Goal: Information Seeking & Learning: Learn about a topic

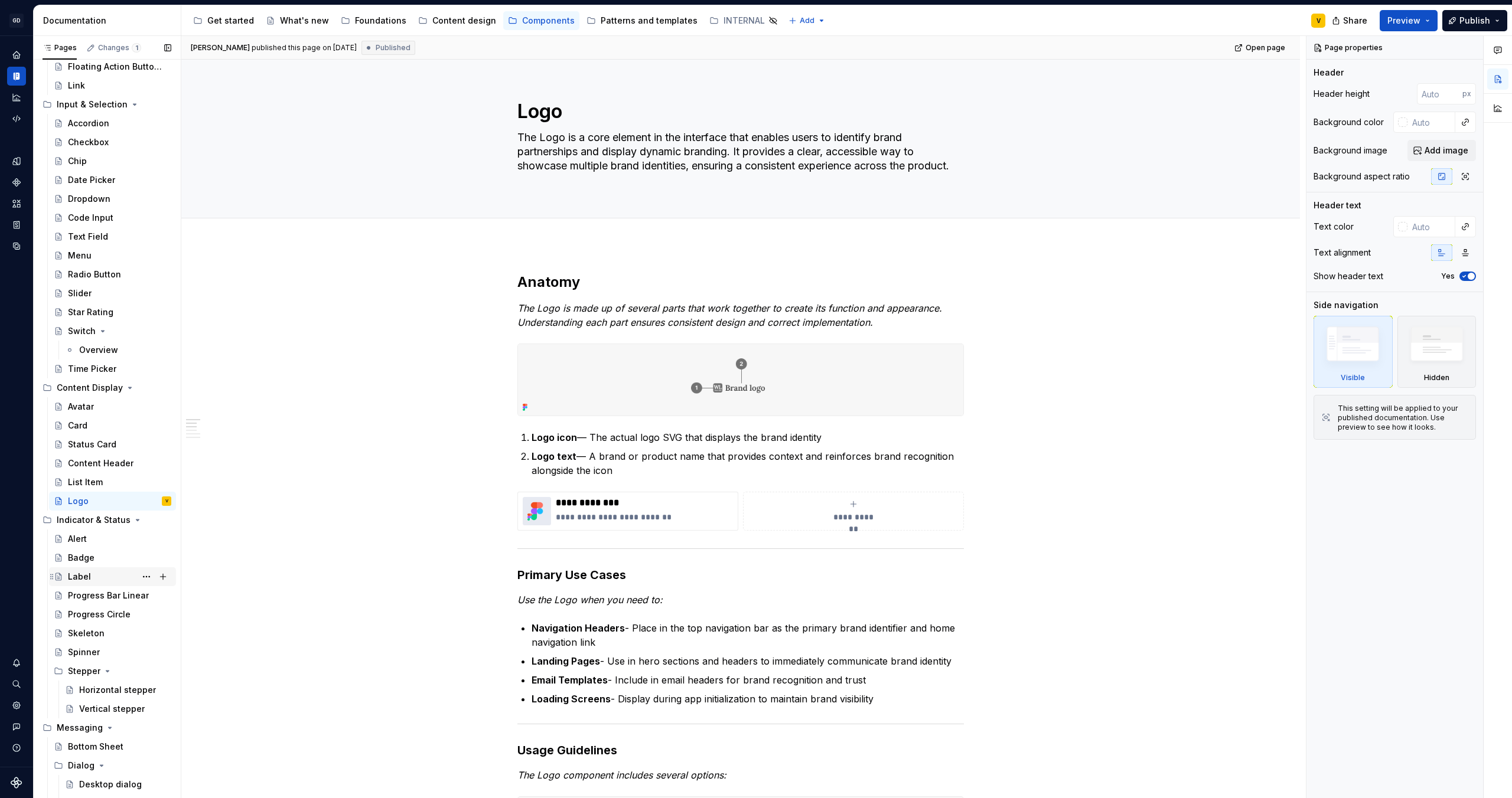
scroll to position [199, 0]
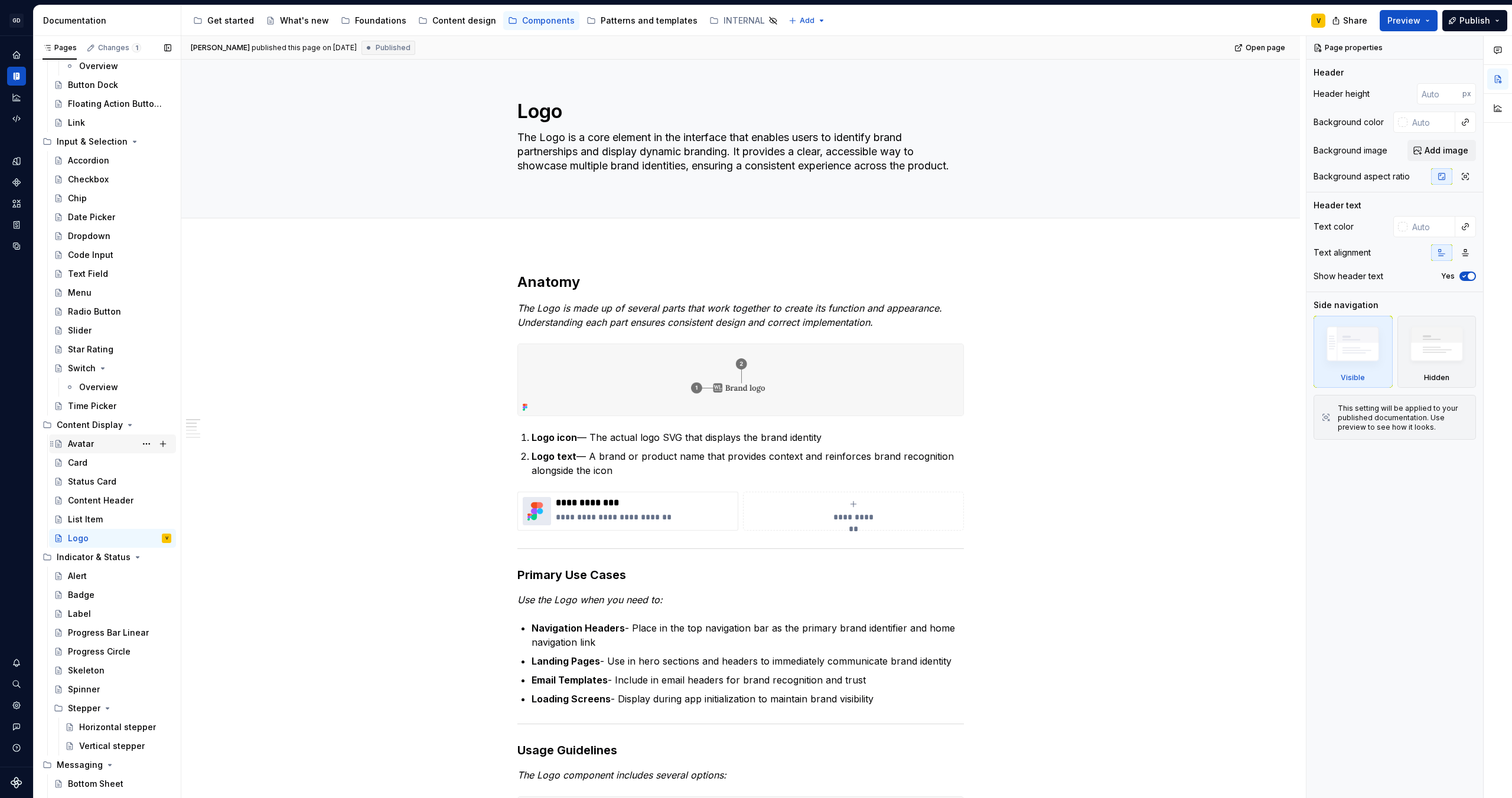
click at [80, 438] on div "Avatar" at bounding box center [81, 444] width 26 height 12
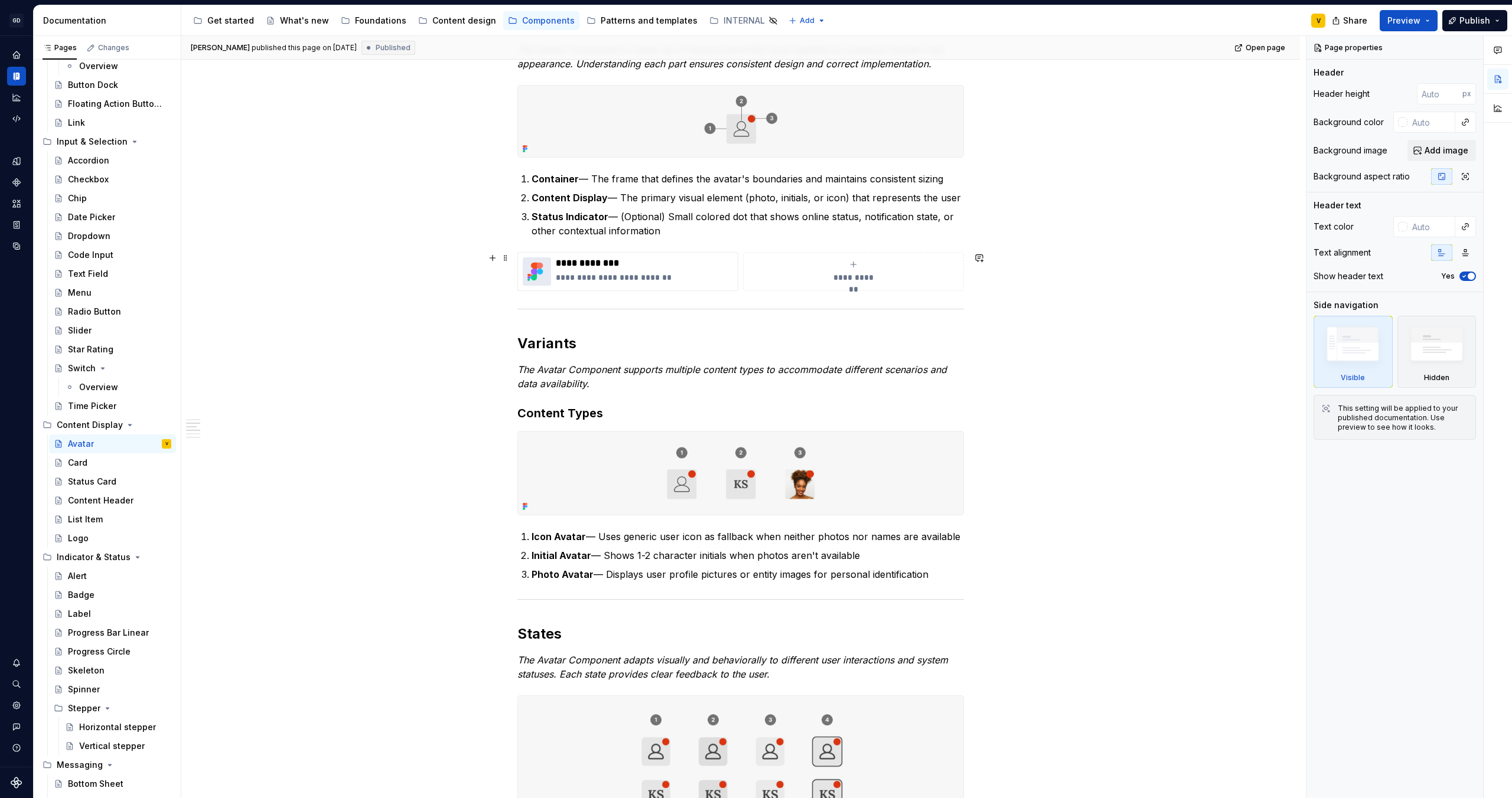
scroll to position [236, 0]
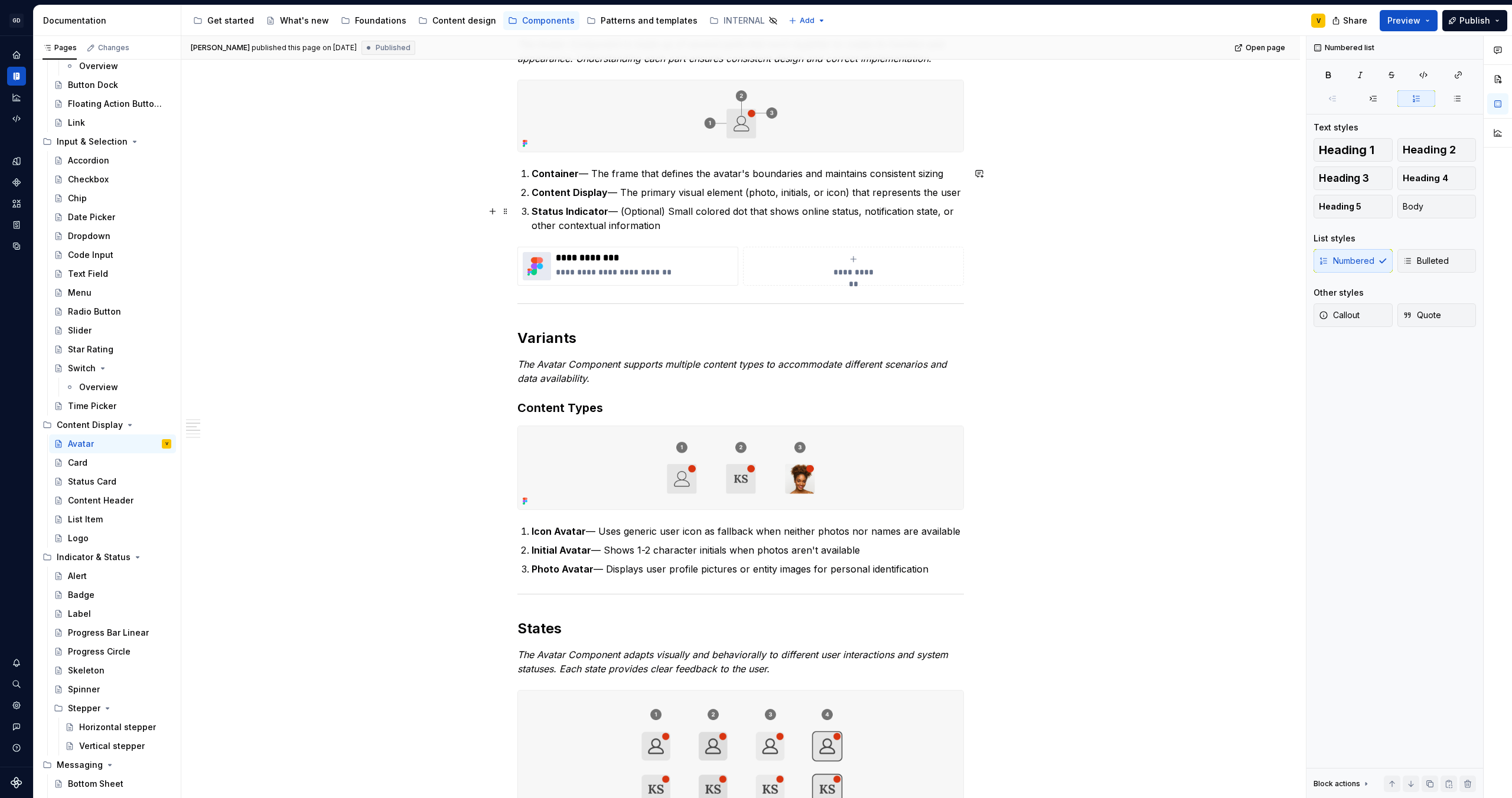
click at [781, 213] on p "Status Indicator — (Optional) Small colored dot that shows online status, notif…" at bounding box center [748, 219] width 432 height 29
drag, startPoint x: 796, startPoint y: 214, endPoint x: 814, endPoint y: 225, distance: 21.1
click at [814, 225] on p "Status Indicator — (Optional) Small colored dot that shows online status, notif…" at bounding box center [748, 219] width 432 height 29
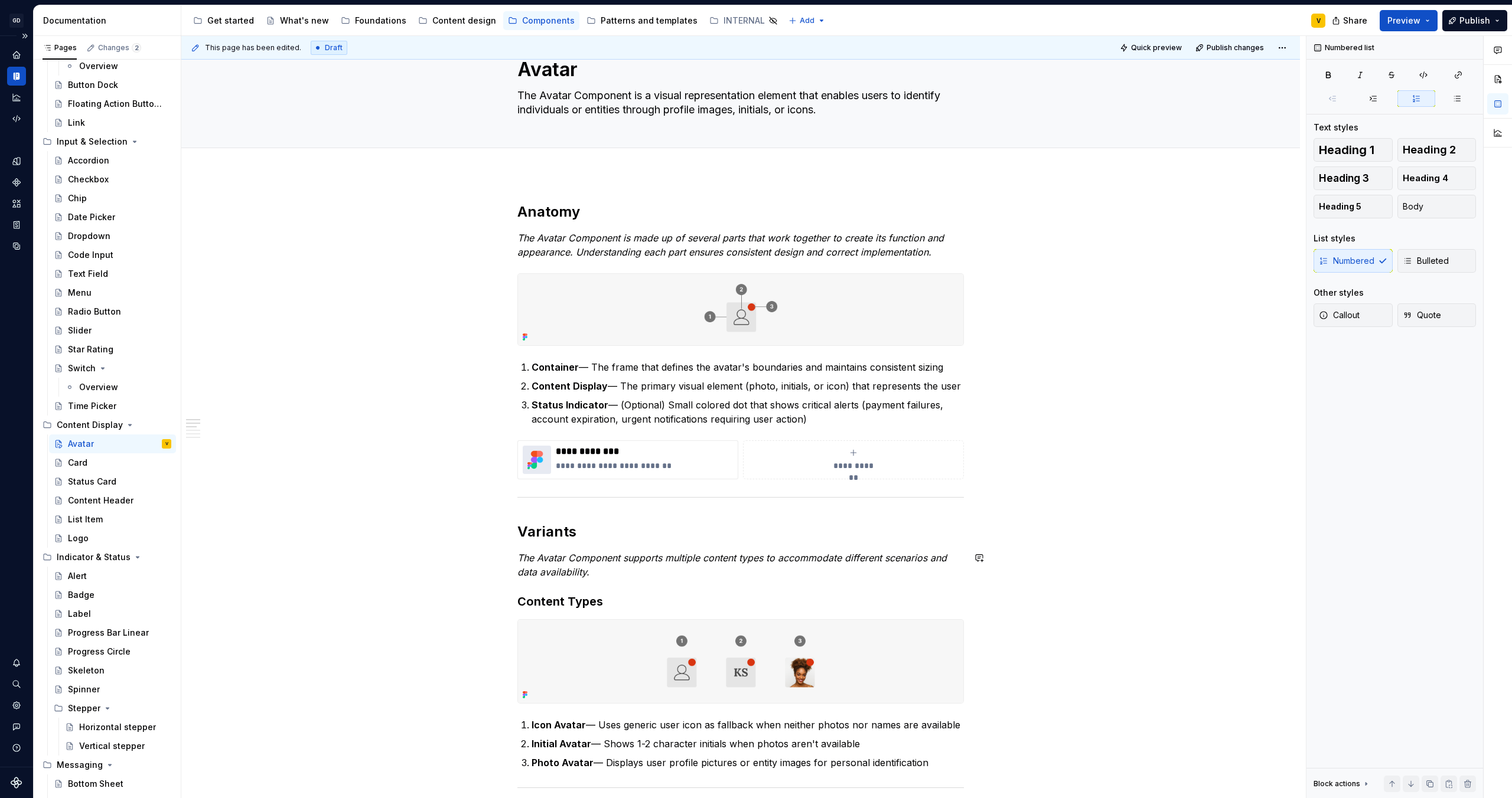
scroll to position [43, 0]
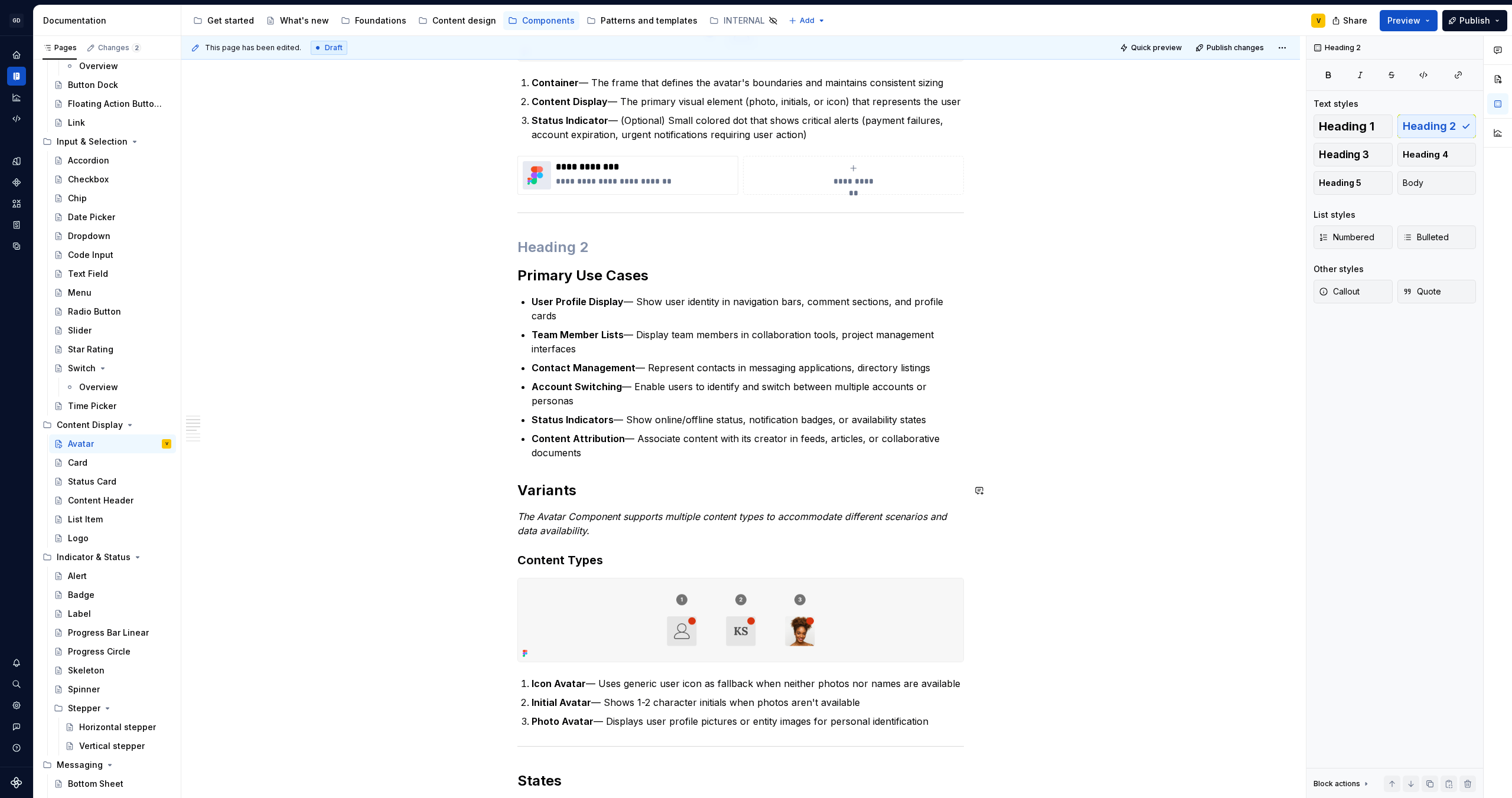
scroll to position [297, 0]
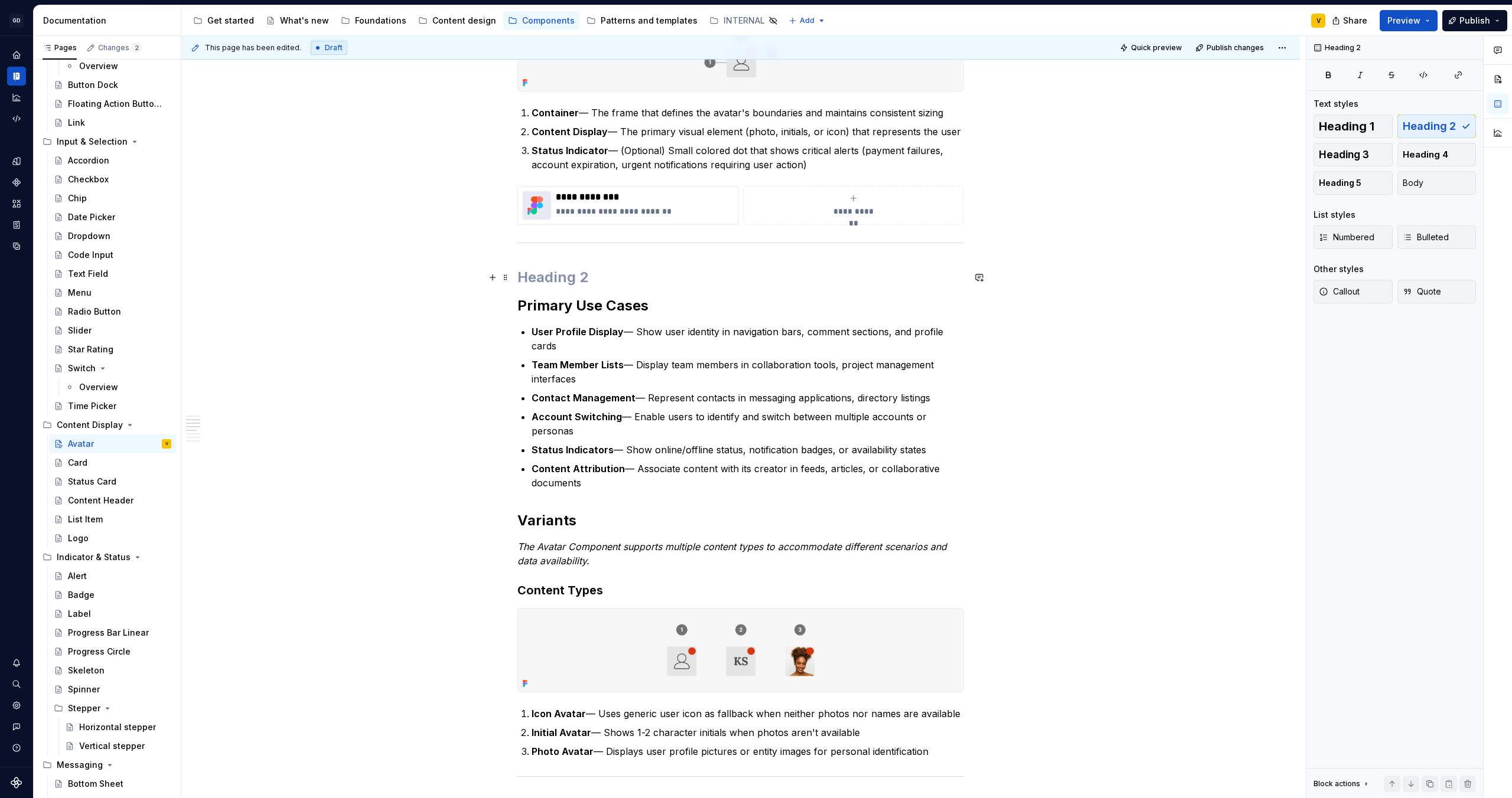
click at [522, 279] on h2 at bounding box center [740, 278] width 447 height 19
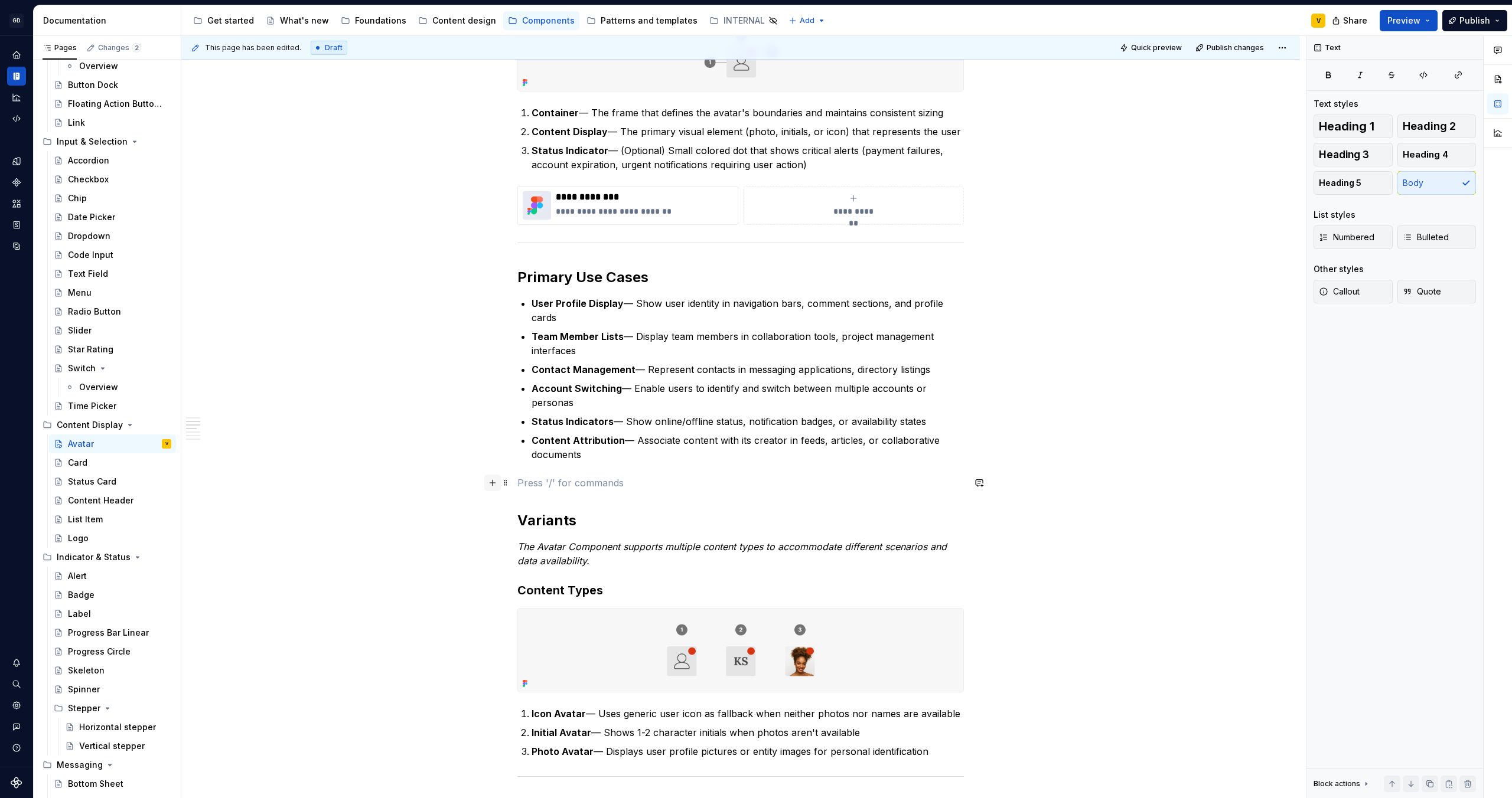
click at [492, 482] on button "button" at bounding box center [492, 482] width 16 height 16
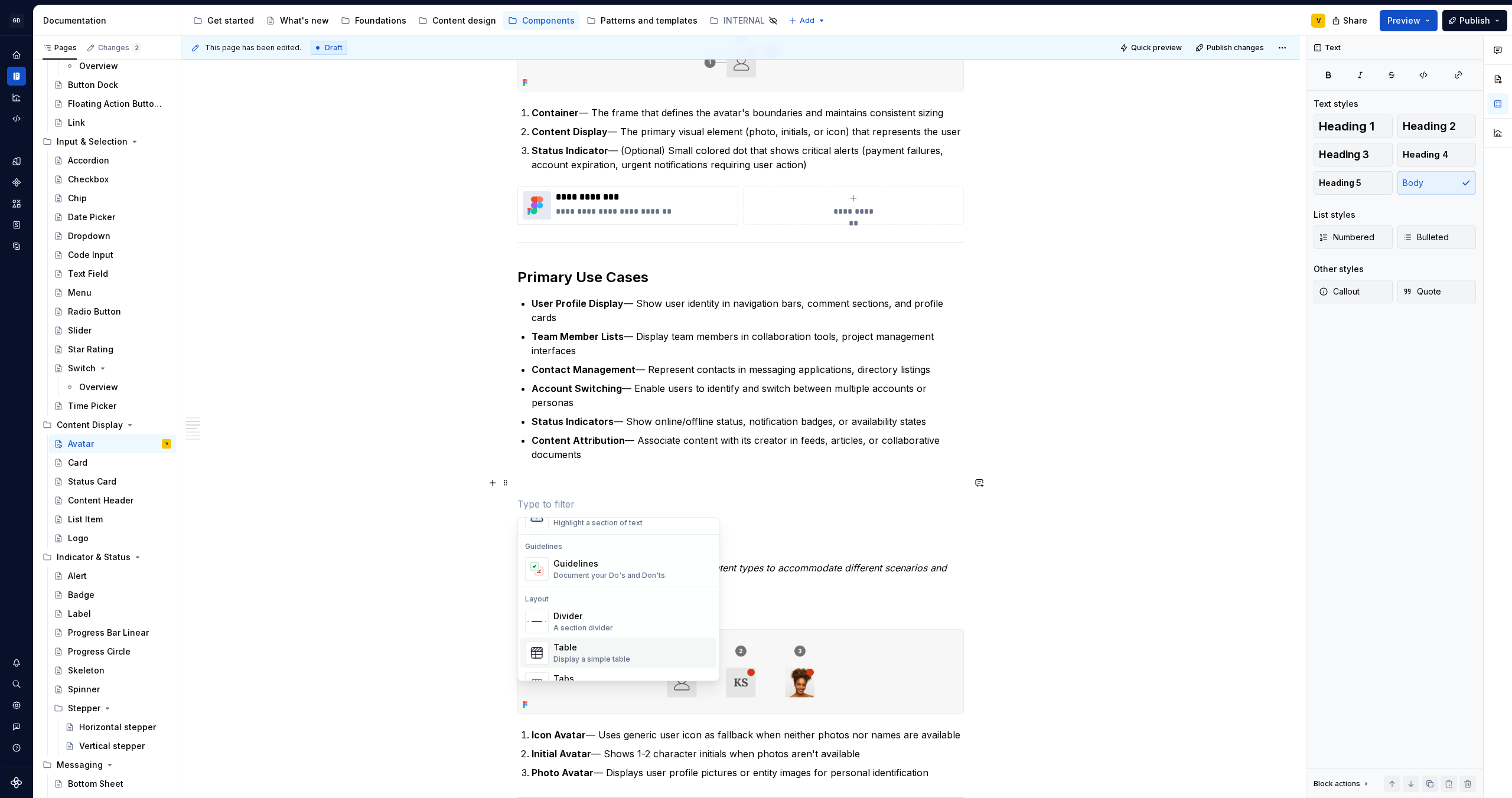
scroll to position [356, 0]
click at [580, 589] on div "A section divider" at bounding box center [583, 590] width 60 height 10
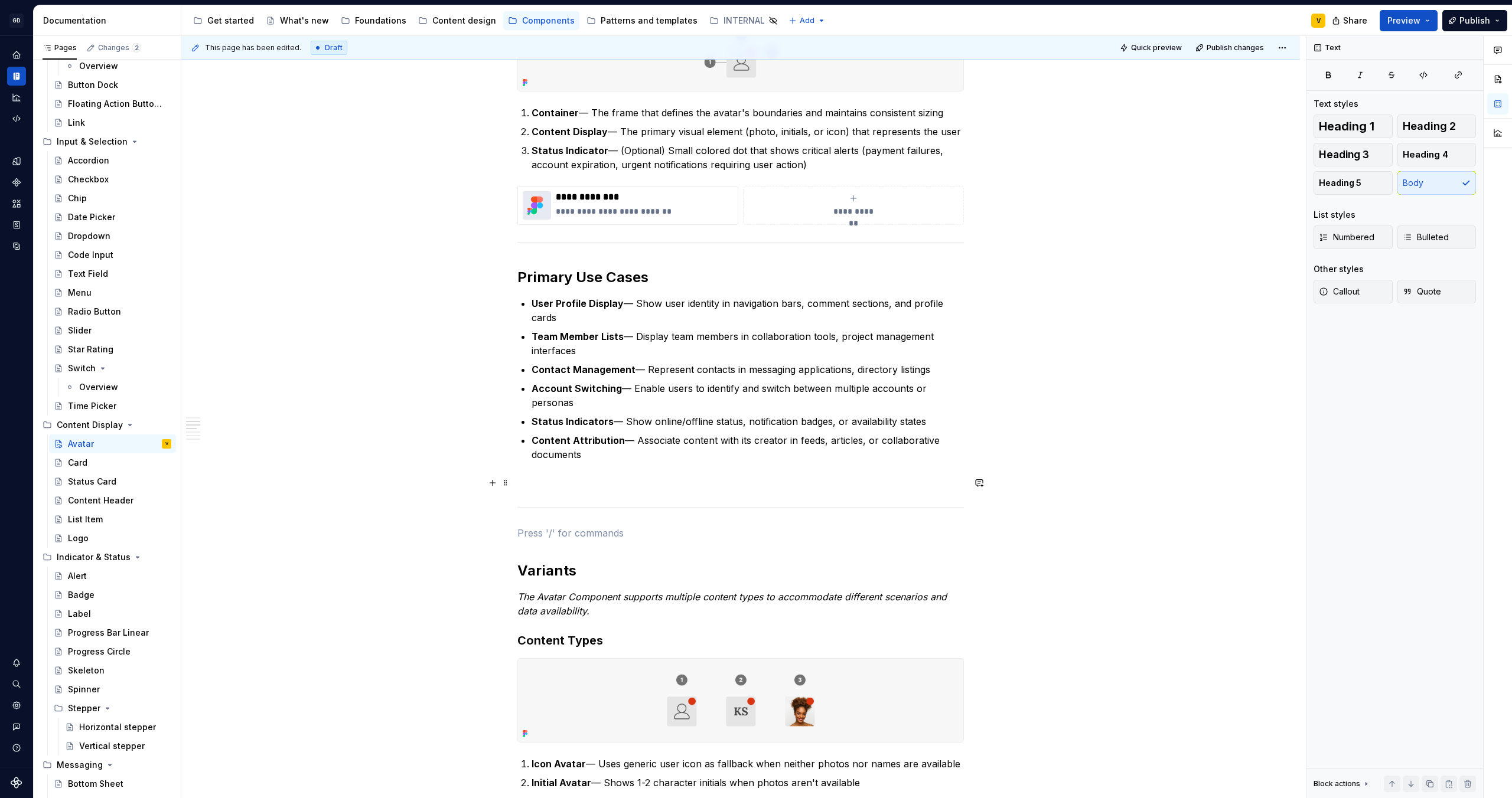
click at [551, 487] on p at bounding box center [740, 483] width 447 height 14
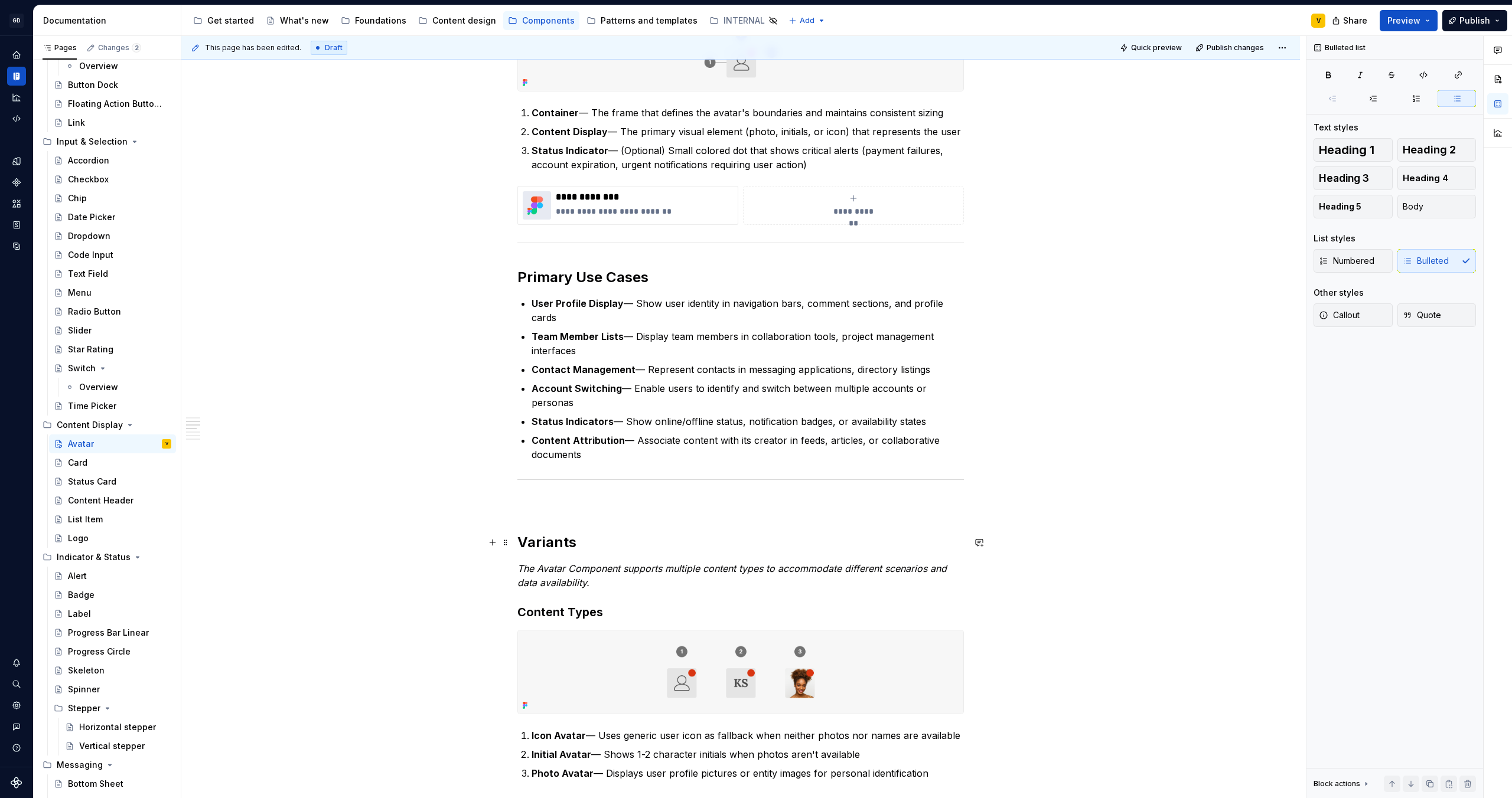
click at [548, 535] on h2 "Variants" at bounding box center [740, 543] width 447 height 19
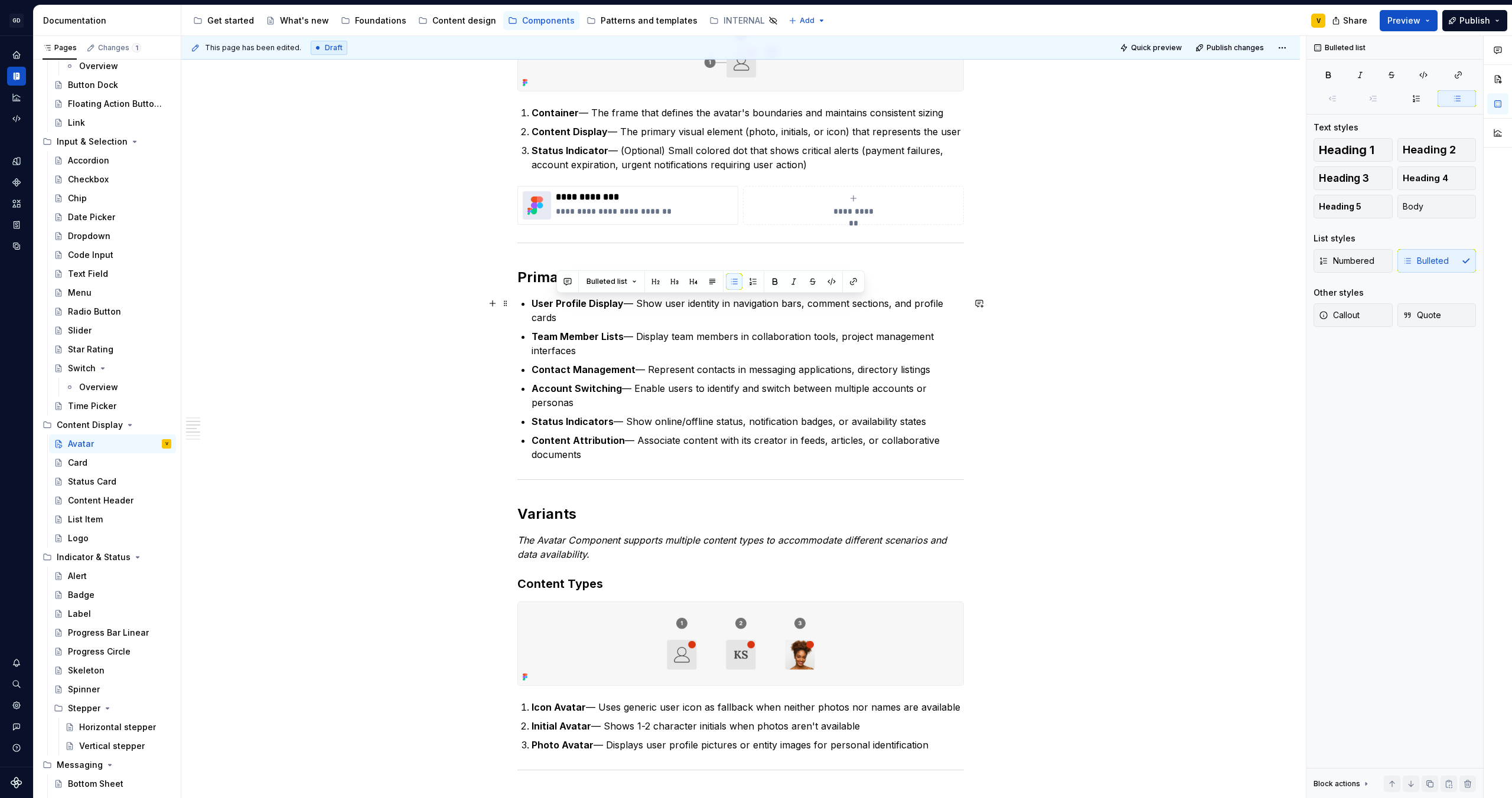
drag, startPoint x: 565, startPoint y: 304, endPoint x: 597, endPoint y: 317, distance: 34.5
click at [591, 317] on p "User Profile Display — Show user identity in navigation bars, comment sections,…" at bounding box center [748, 311] width 432 height 29
click at [638, 317] on p "User Profile Display — Show user identity in navigation bars, comment sections,…" at bounding box center [748, 311] width 432 height 29
drag, startPoint x: 724, startPoint y: 302, endPoint x: 802, endPoint y: 321, distance: 80.3
click at [802, 321] on p "User Profile Display — Show user identity in navigation bars, comment sections,…" at bounding box center [748, 311] width 432 height 29
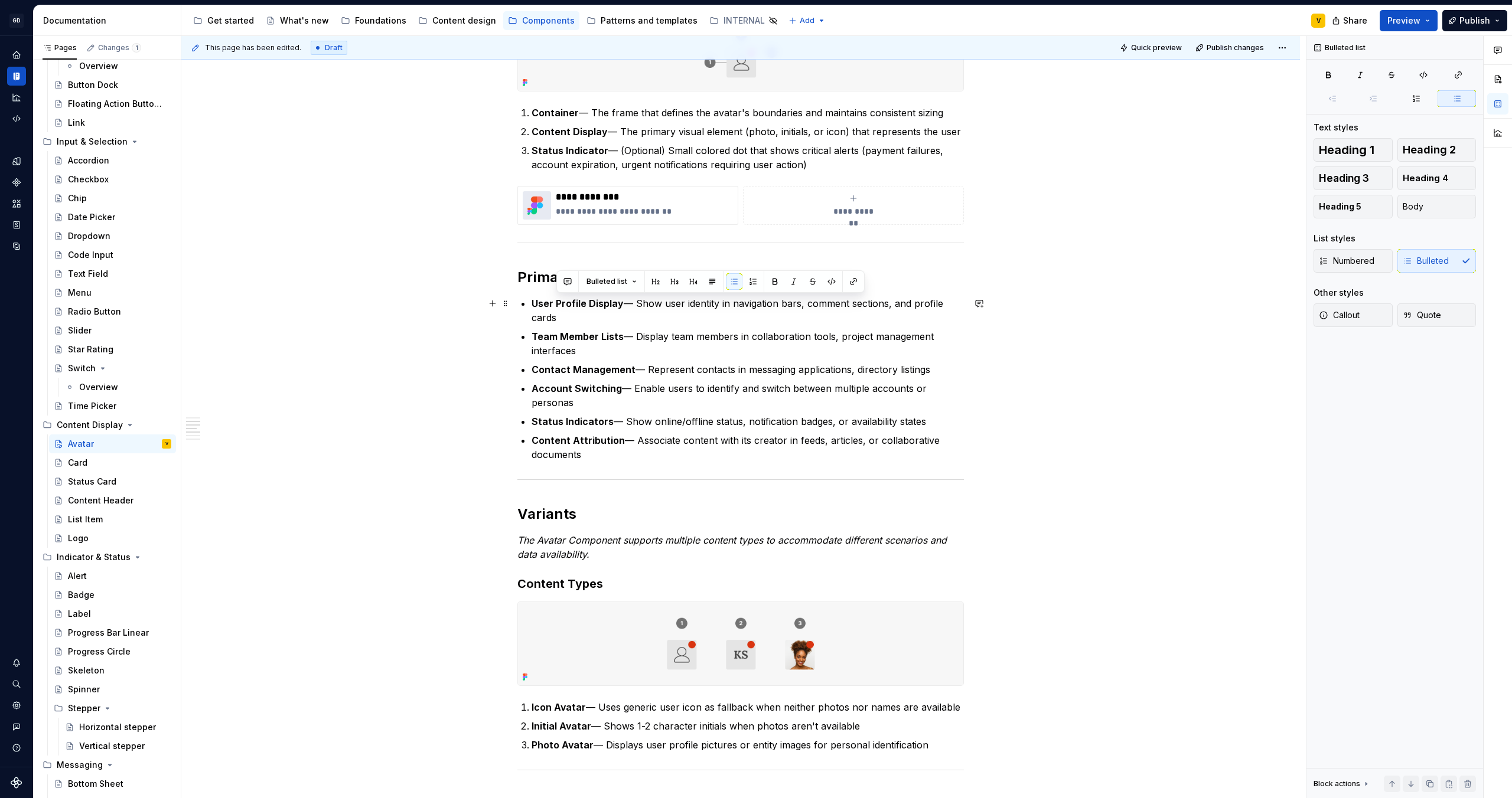
click at [607, 311] on p "User Profile Display — Show user identity in navigation bars, comment sections,…" at bounding box center [748, 311] width 432 height 29
drag, startPoint x: 532, startPoint y: 337, endPoint x: 577, endPoint y: 354, distance: 48.1
drag, startPoint x: 532, startPoint y: 370, endPoint x: 930, endPoint y: 369, distance: 398.0
click at [930, 369] on p "Contact Management — Represent contacts in messaging applications, directory li…" at bounding box center [748, 370] width 432 height 14
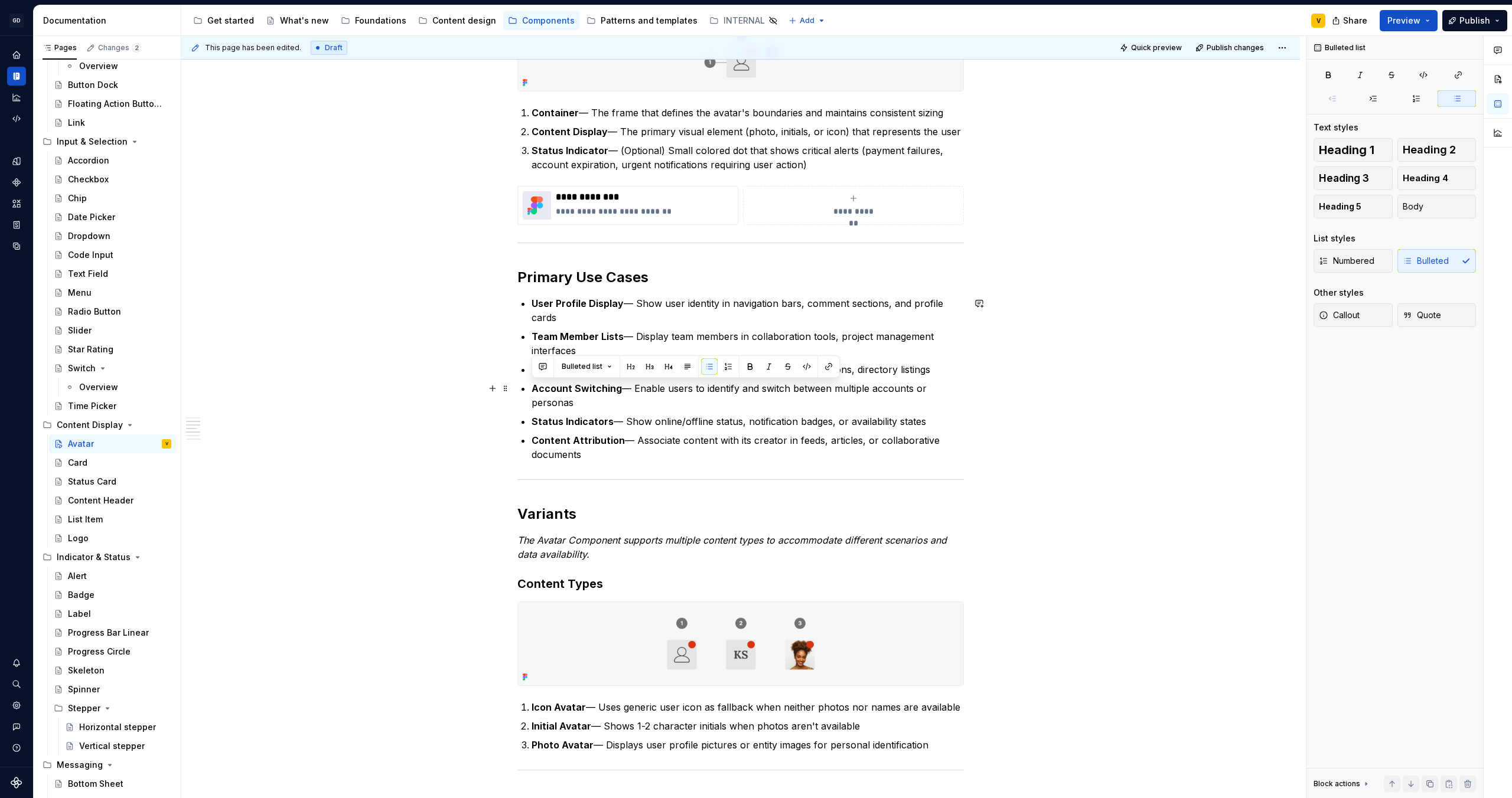
type textarea "*"
drag, startPoint x: 577, startPoint y: 404, endPoint x: 527, endPoint y: 390, distance: 51.9
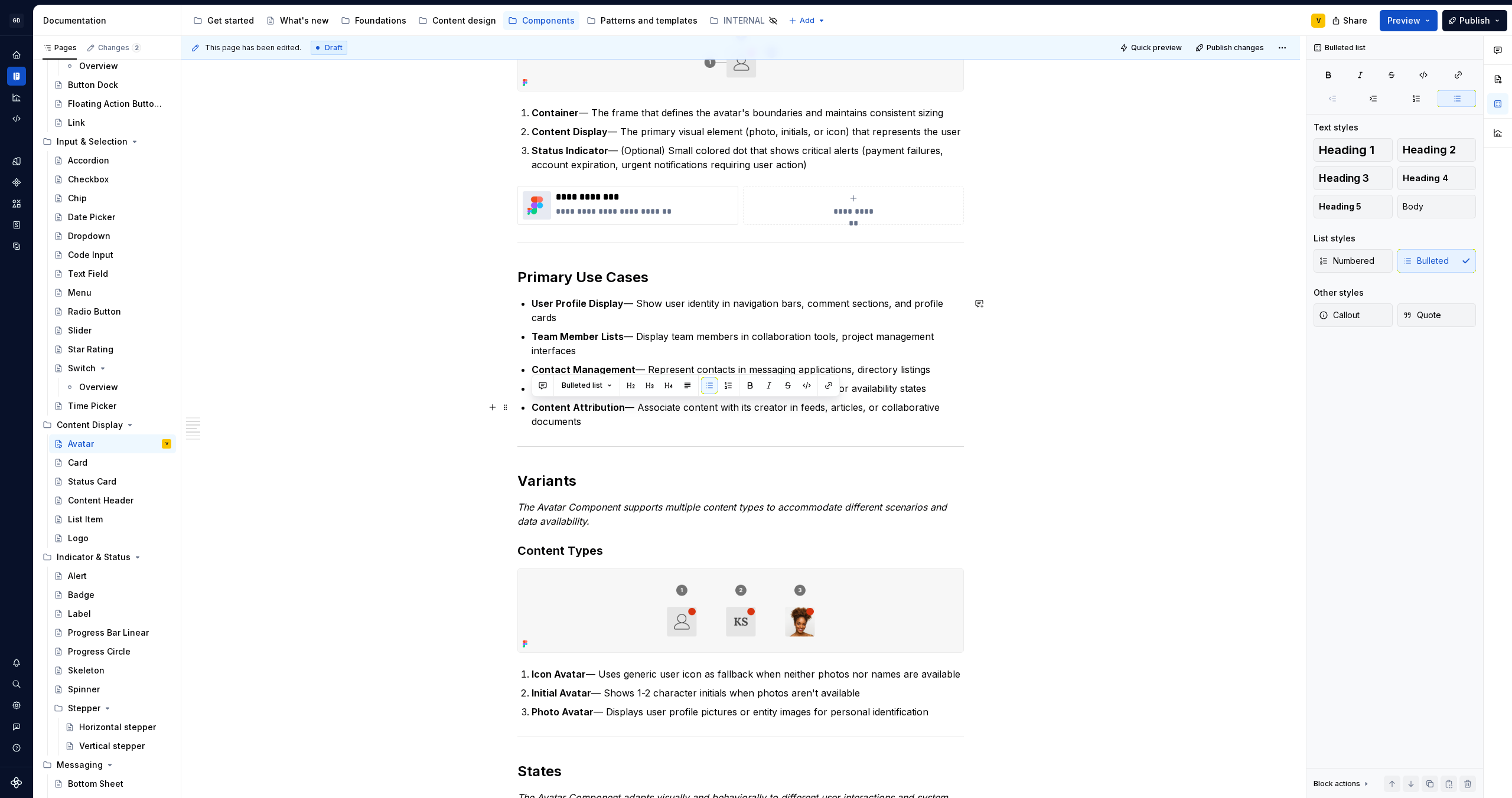
drag, startPoint x: 585, startPoint y: 422, endPoint x: 522, endPoint y: 409, distance: 64.3
click at [532, 409] on li "Content Attribution — Associate content with its creator in feeds, articles, or…" at bounding box center [748, 415] width 432 height 29
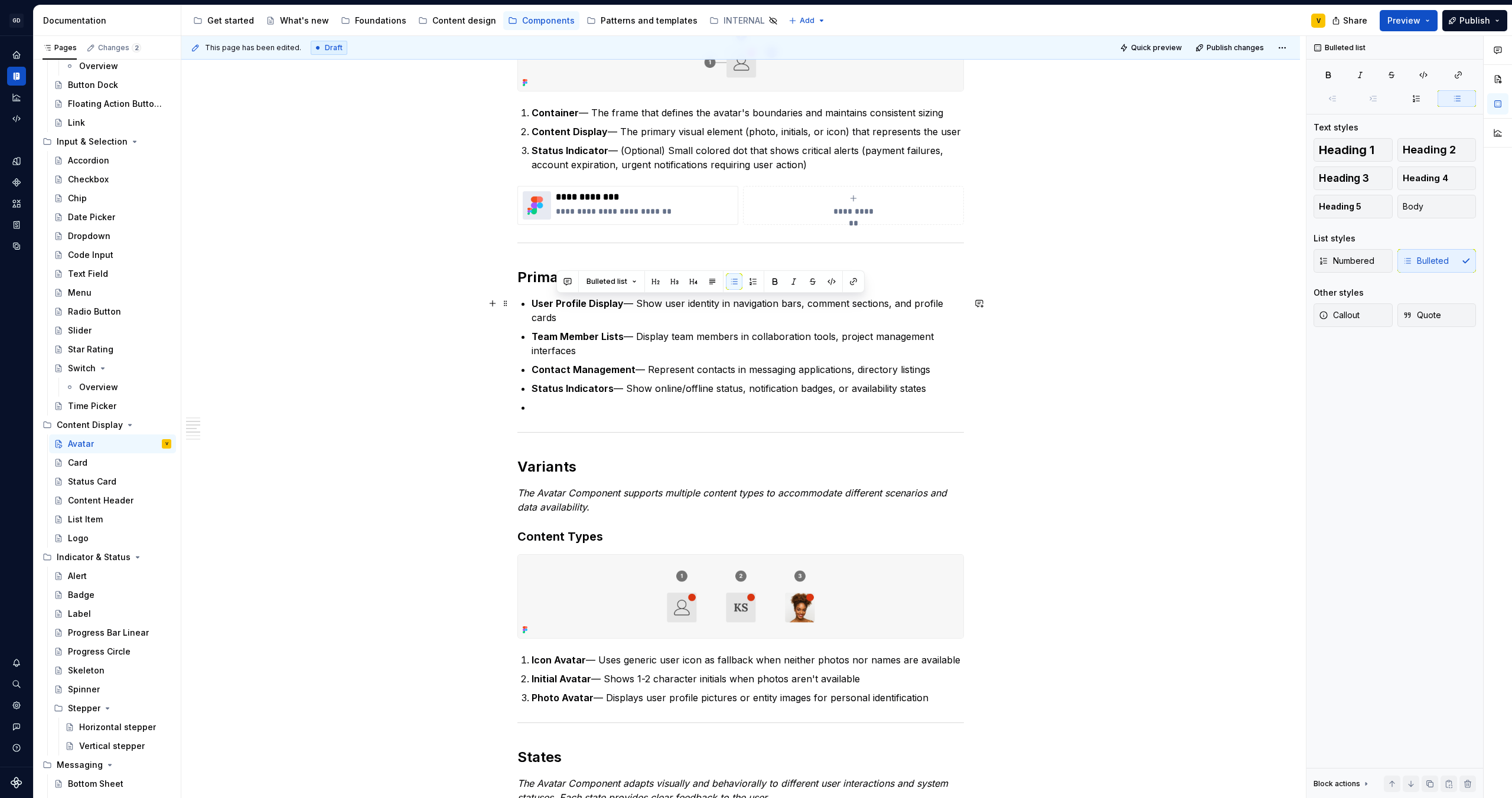
drag, startPoint x: 805, startPoint y: 304, endPoint x: 907, endPoint y: 319, distance: 103.1
click at [907, 319] on p "User Profile Display — Show user identity in navigation bars, comment sections,…" at bounding box center [748, 311] width 432 height 29
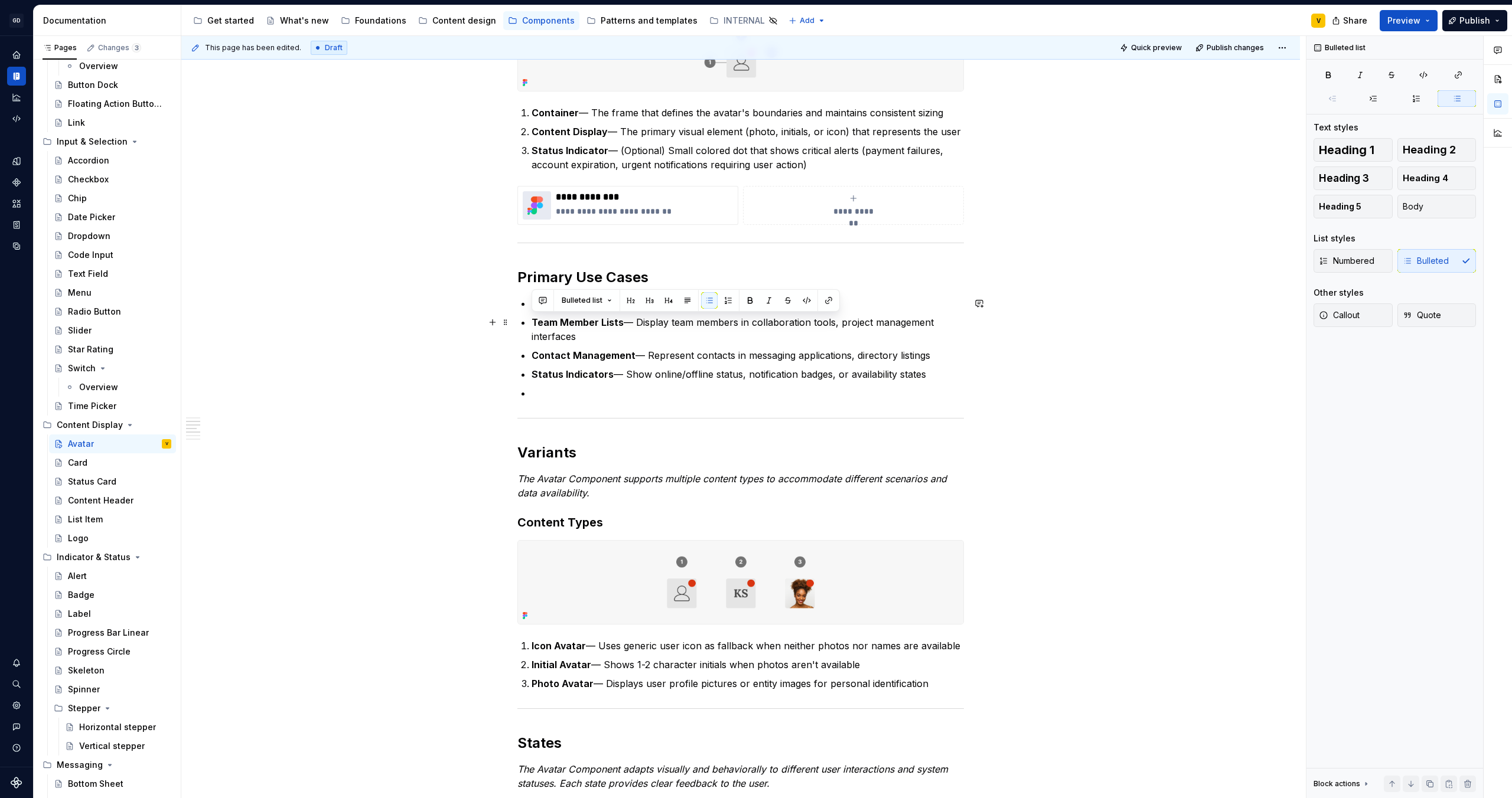
drag, startPoint x: 932, startPoint y: 369, endPoint x: 519, endPoint y: 324, distance: 415.4
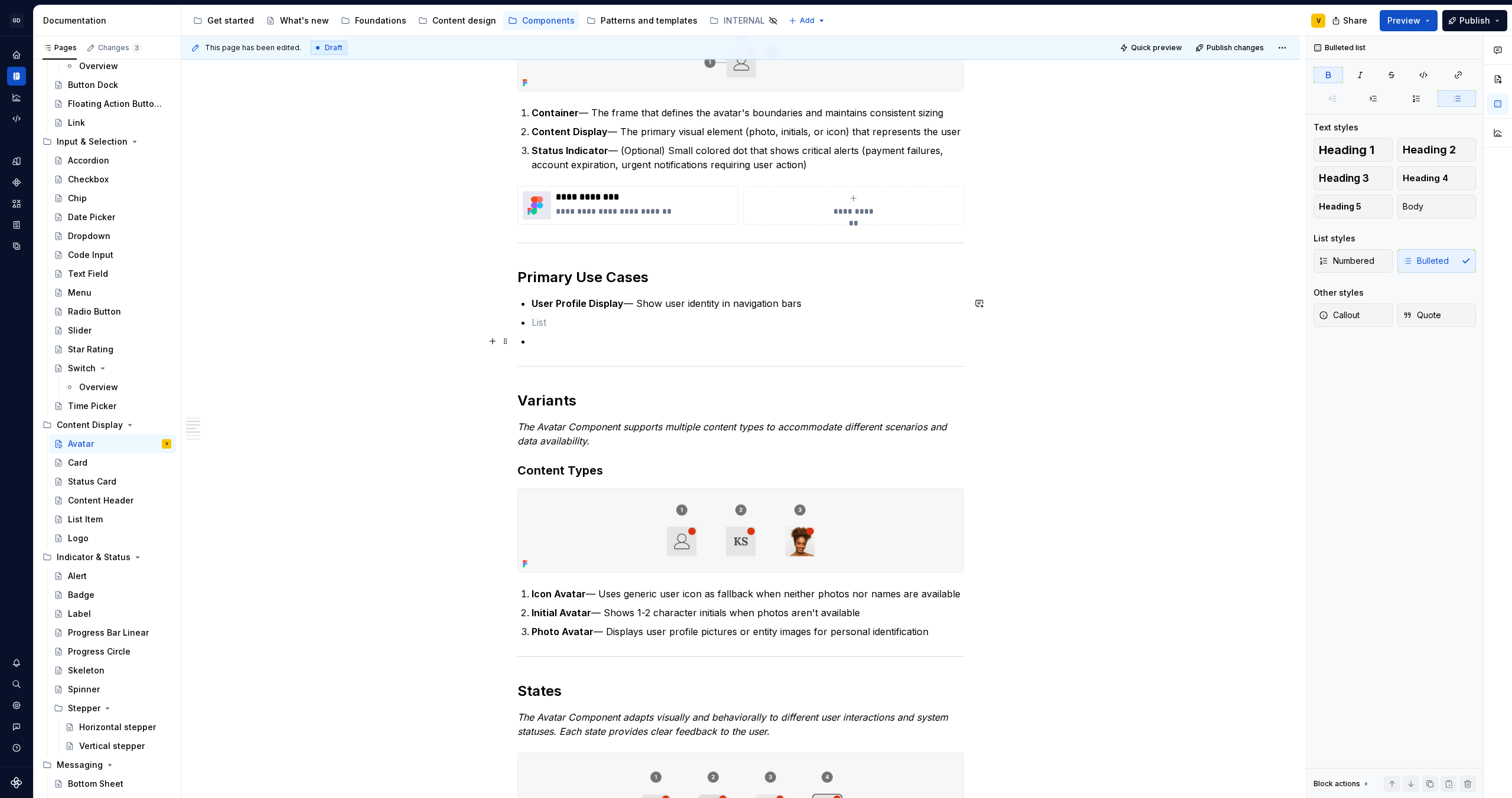
click at [554, 338] on p at bounding box center [748, 341] width 432 height 14
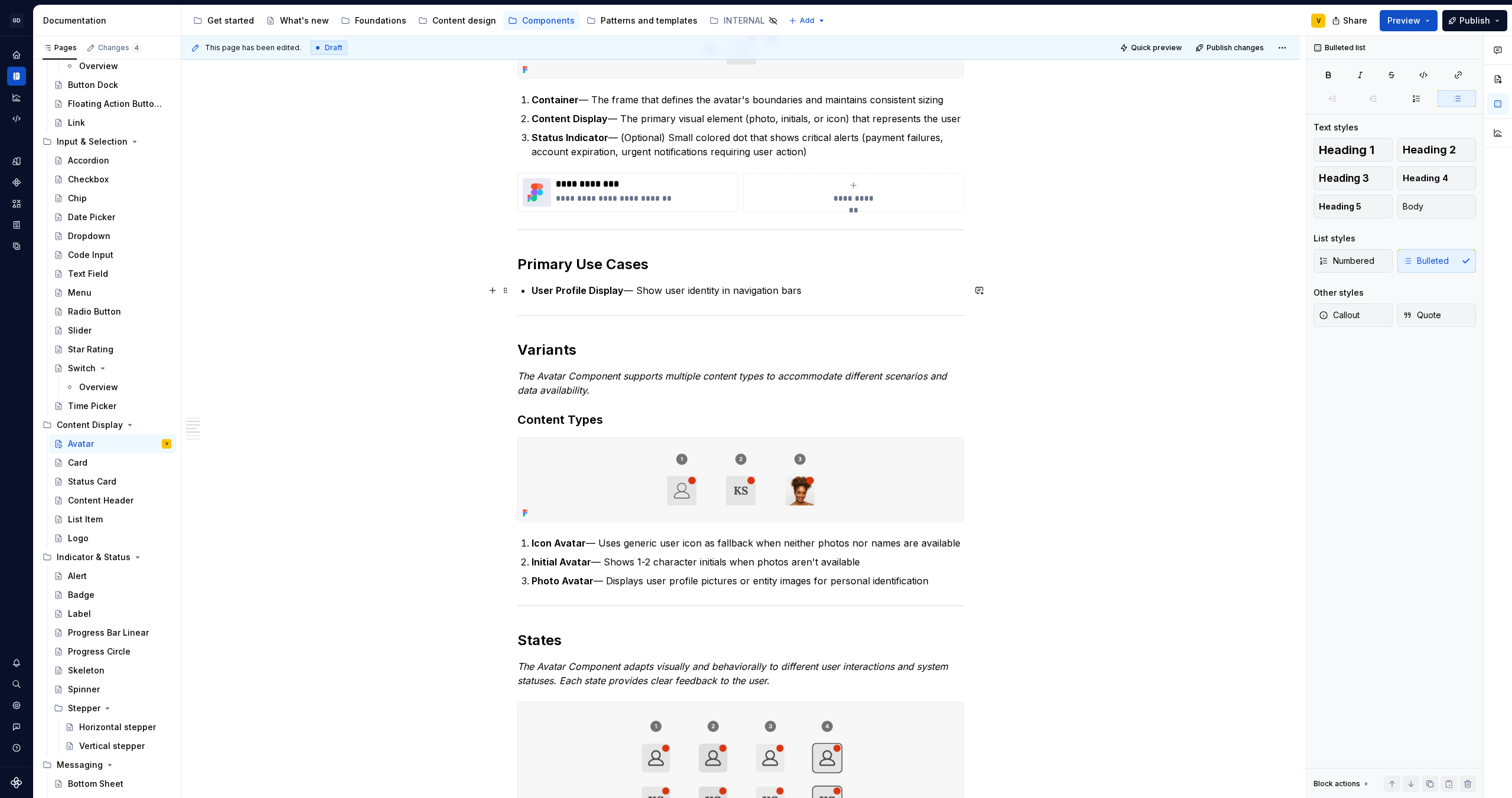
scroll to position [308, 0]
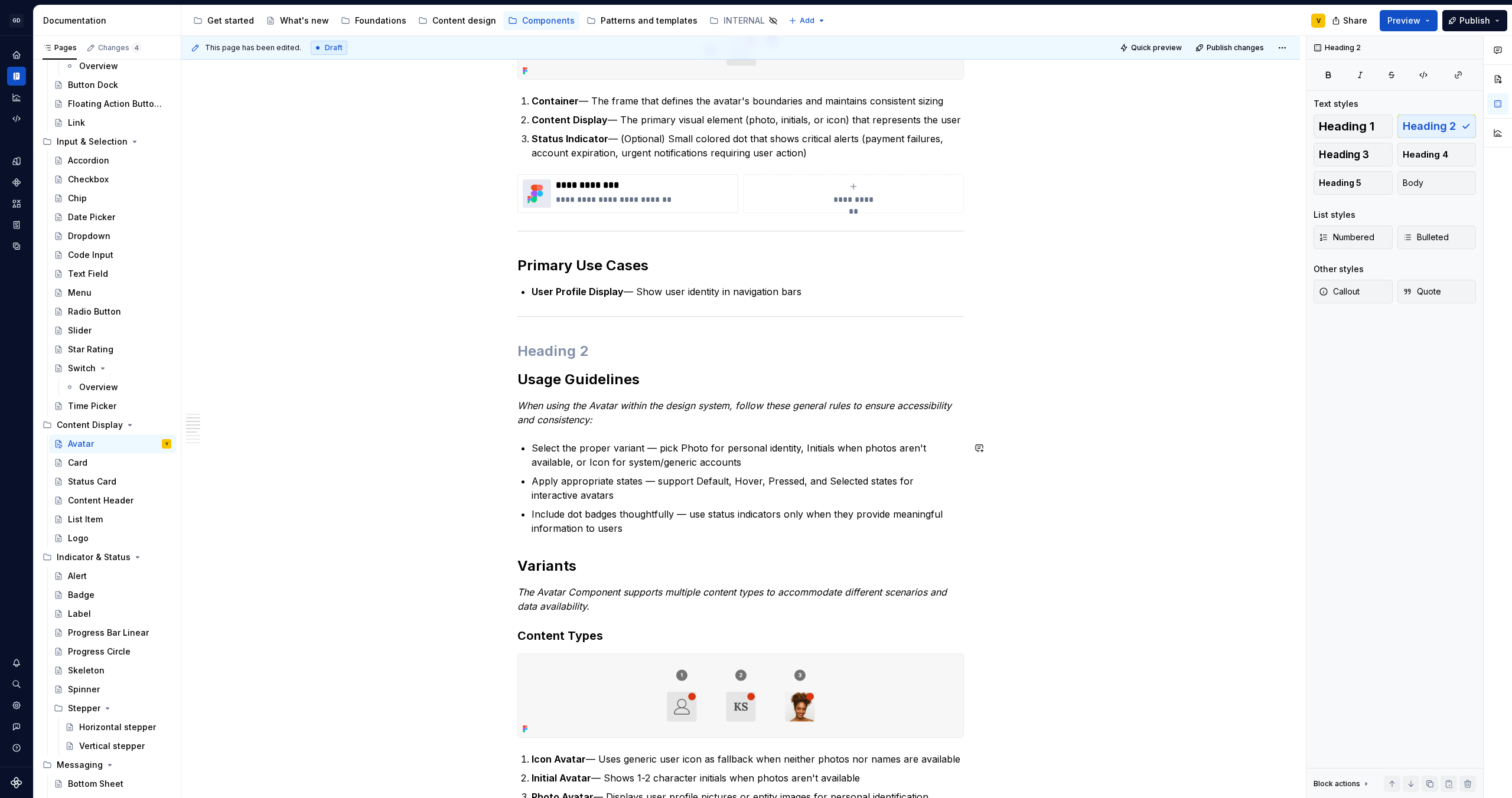
click at [489, 571] on button "button" at bounding box center [492, 566] width 16 height 16
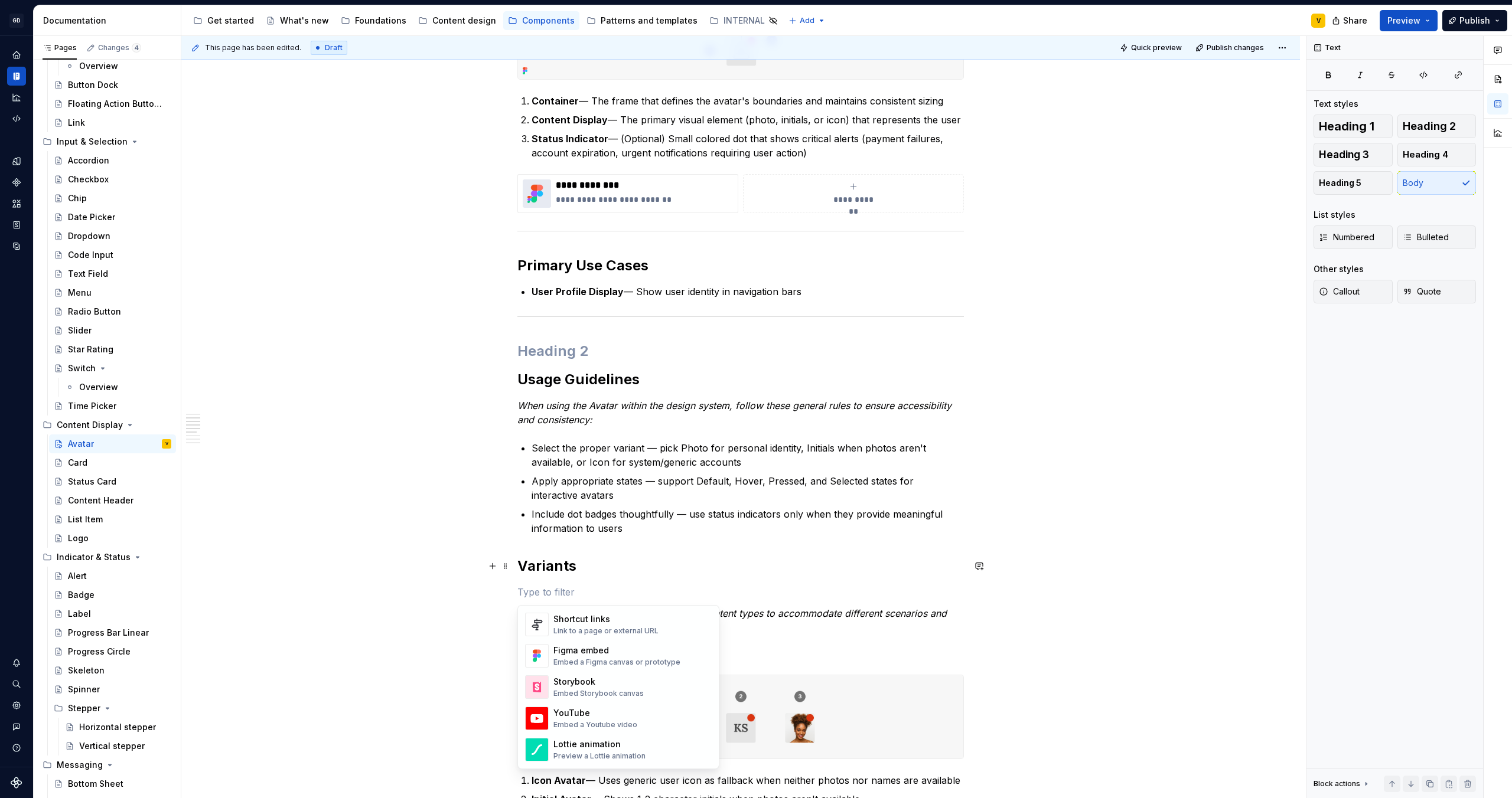
scroll to position [375, 0]
click at [607, 651] on div "Divider" at bounding box center [583, 647] width 60 height 12
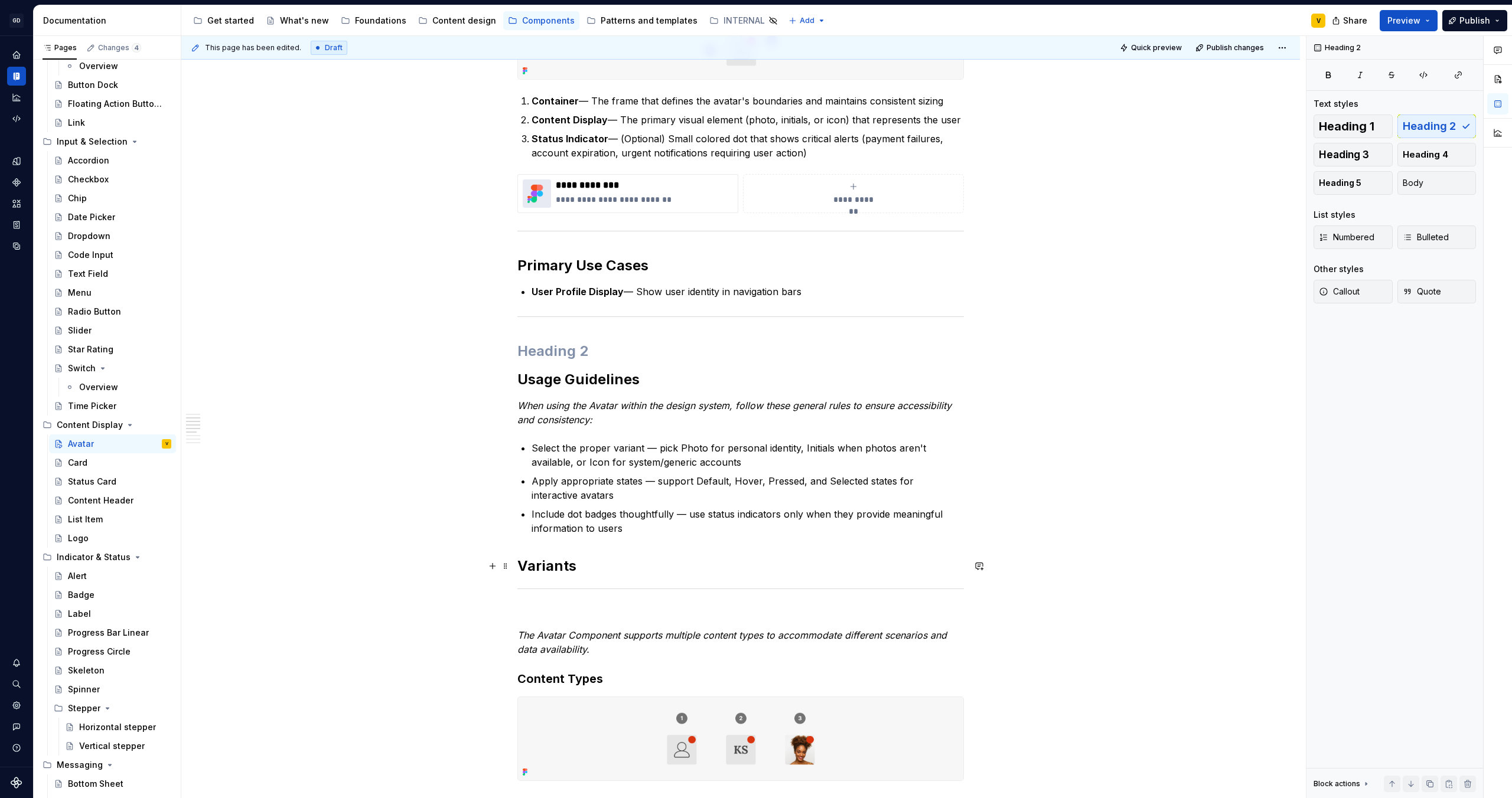
click at [535, 572] on h2 "Variants" at bounding box center [740, 566] width 447 height 19
click at [558, 356] on h2 at bounding box center [740, 351] width 447 height 19
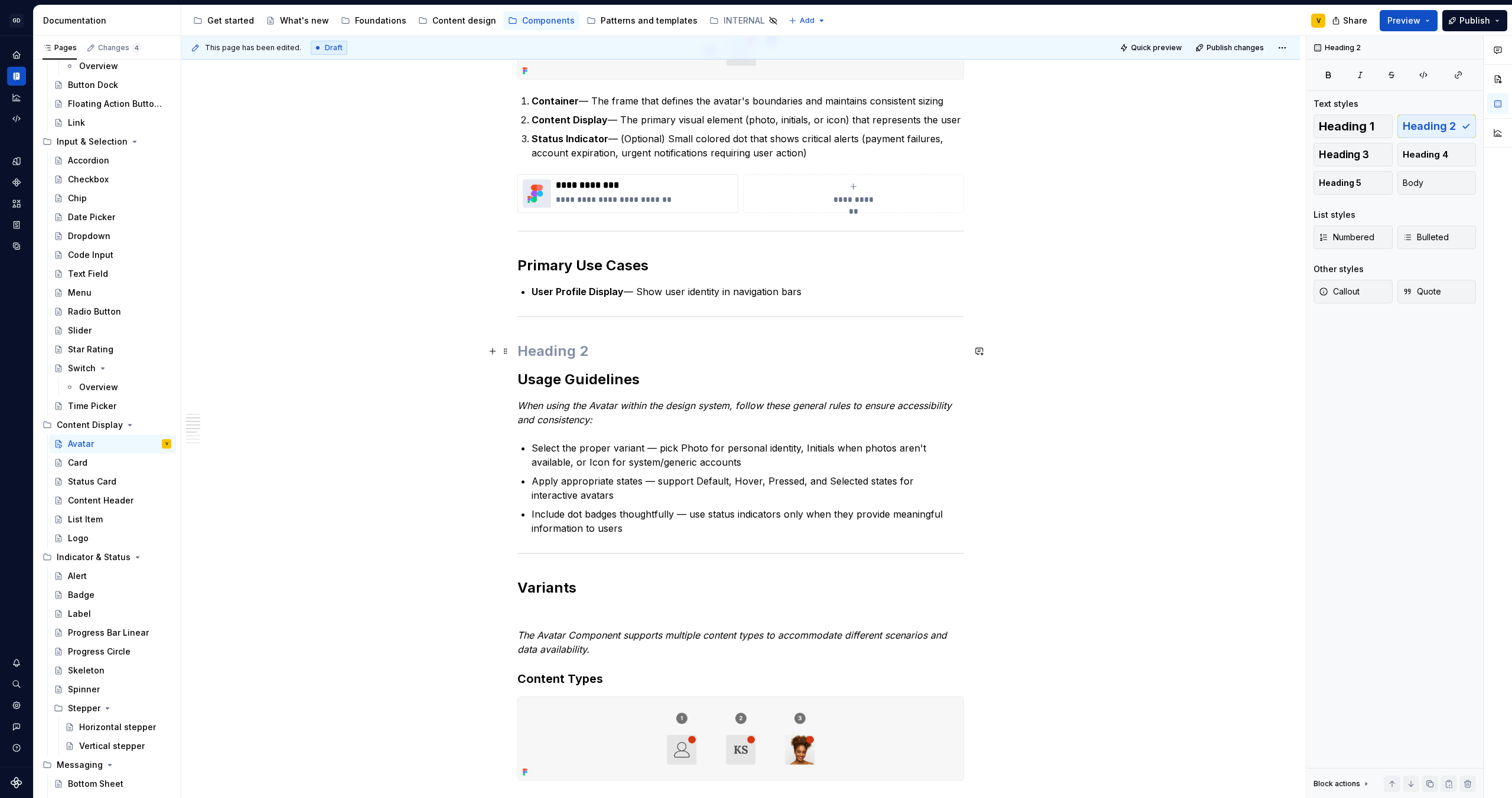
click at [530, 355] on h2 at bounding box center [740, 351] width 447 height 19
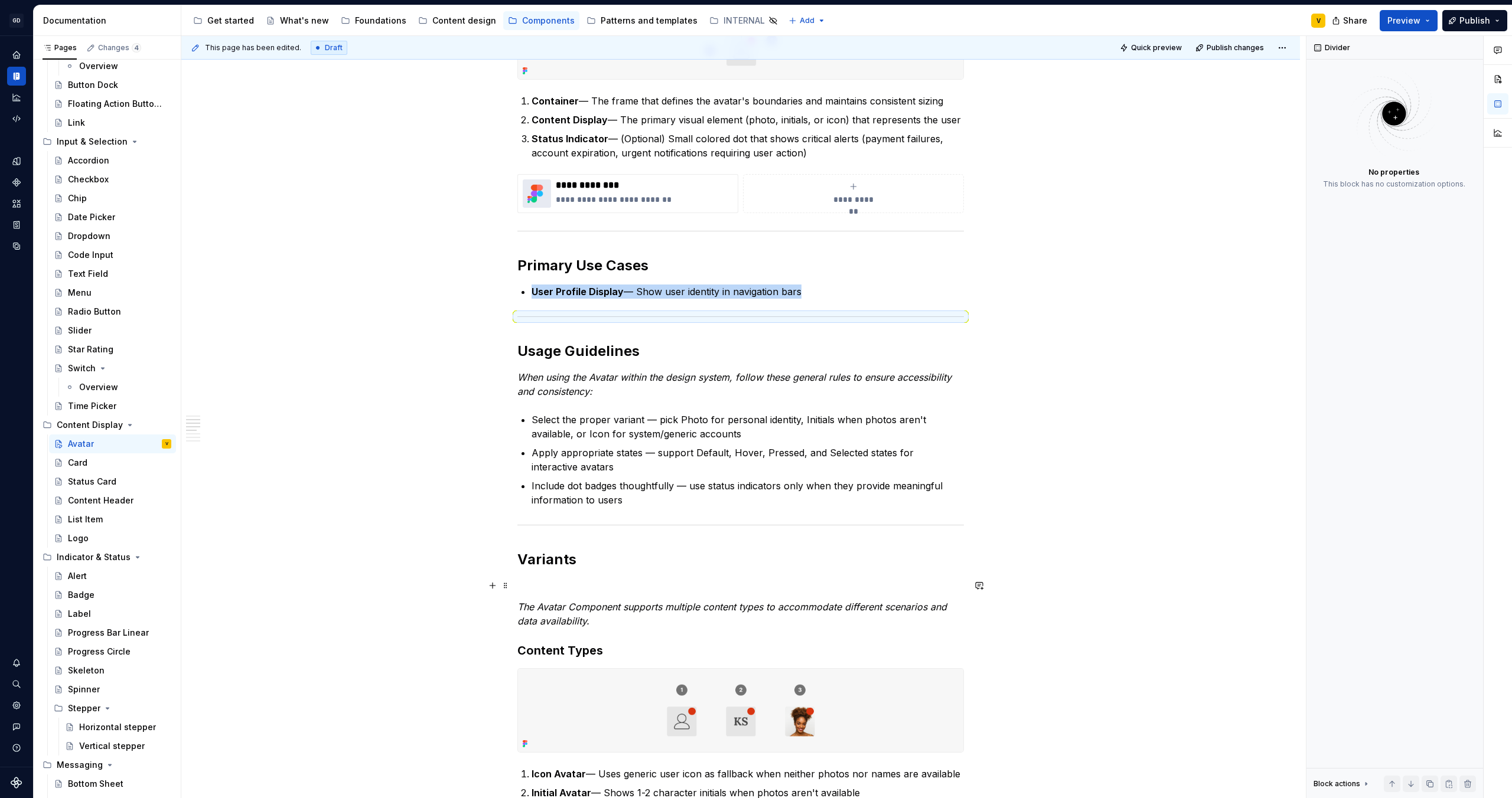
click at [522, 589] on p at bounding box center [740, 585] width 447 height 14
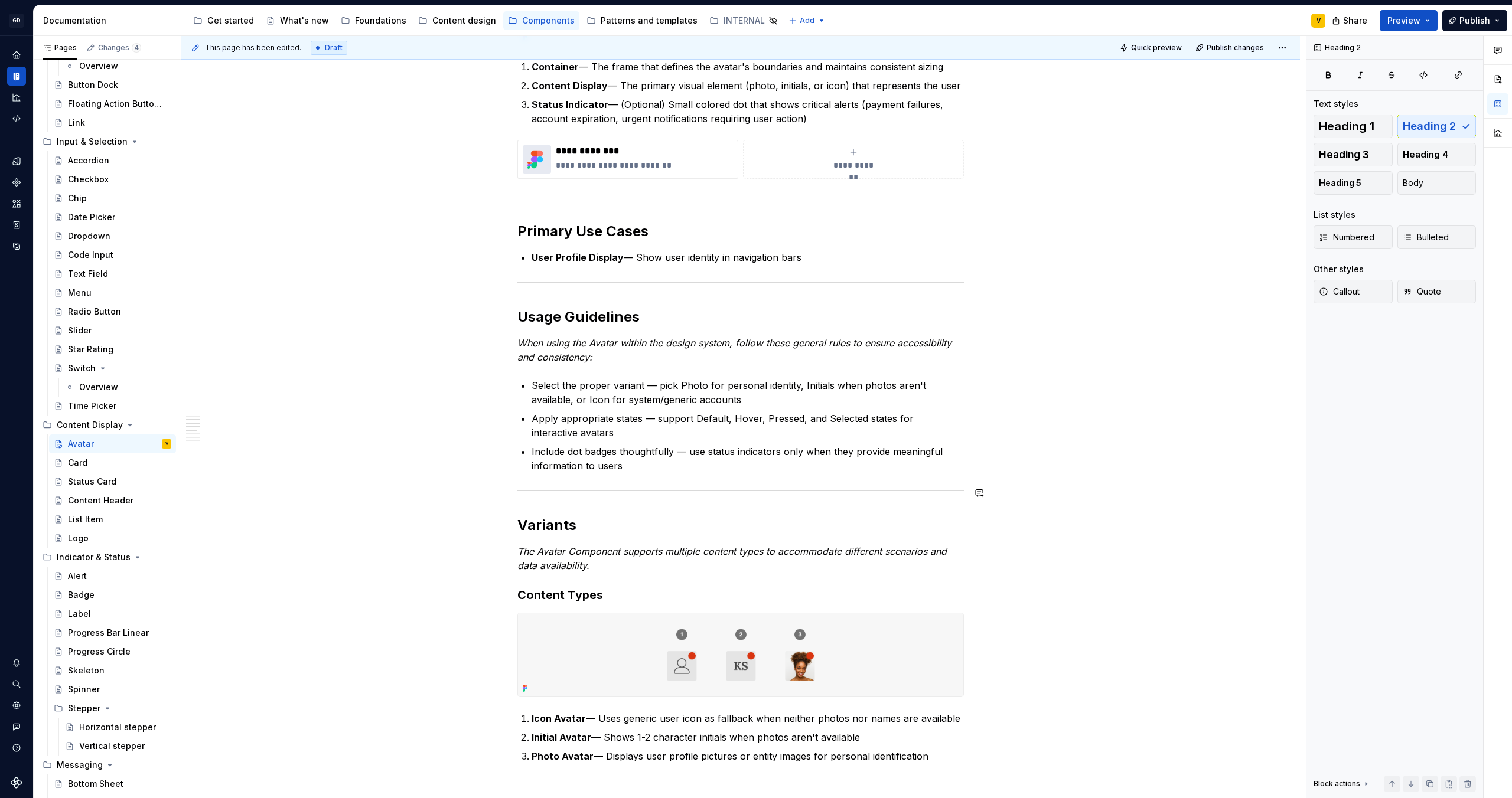
scroll to position [343, 0]
click at [630, 356] on p "When using the Avatar within the design system, follow these general rules to e…" at bounding box center [740, 350] width 447 height 29
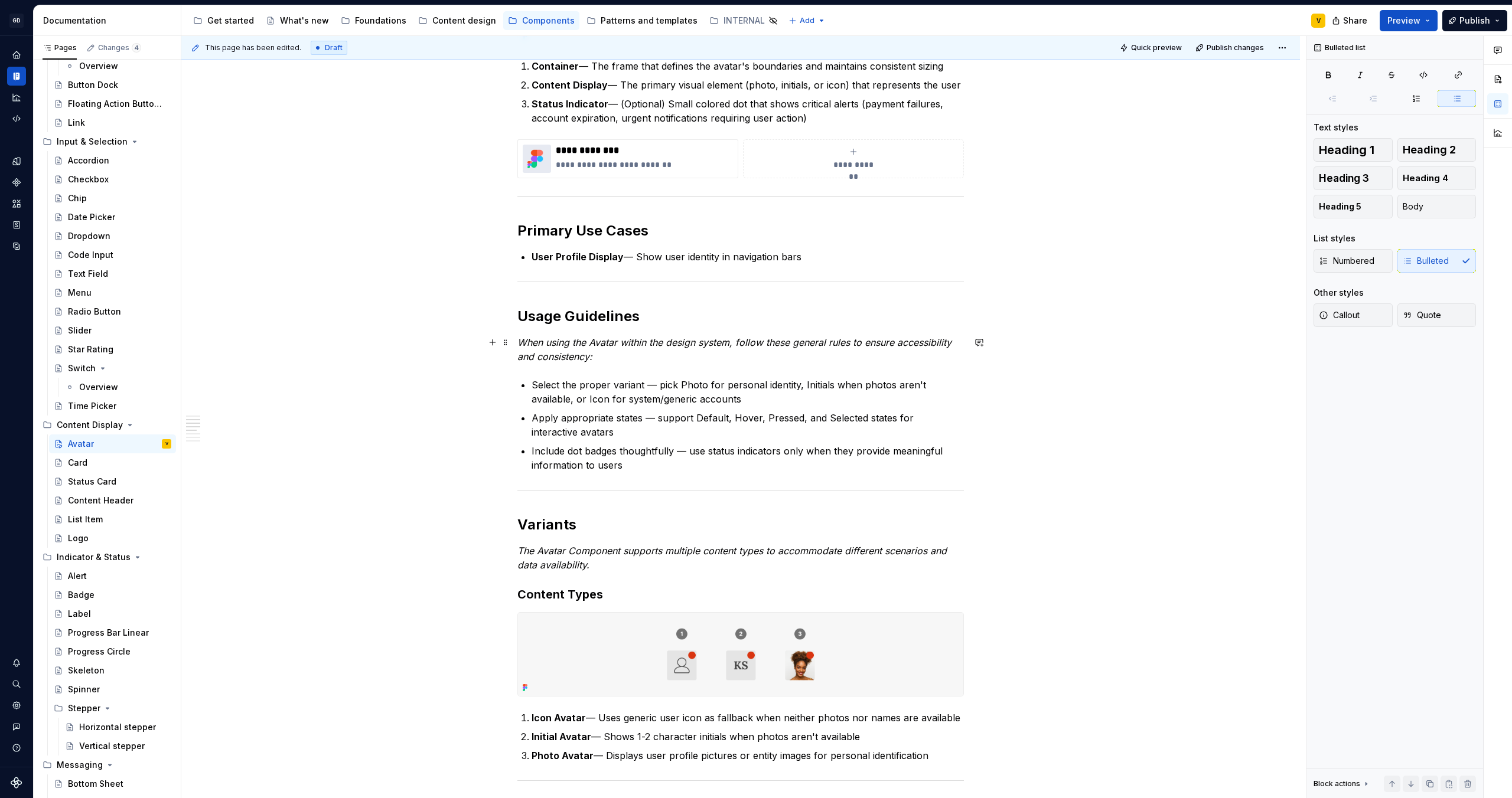
click at [609, 362] on p "When using the Avatar within the design system, follow these general rules to e…" at bounding box center [740, 350] width 447 height 29
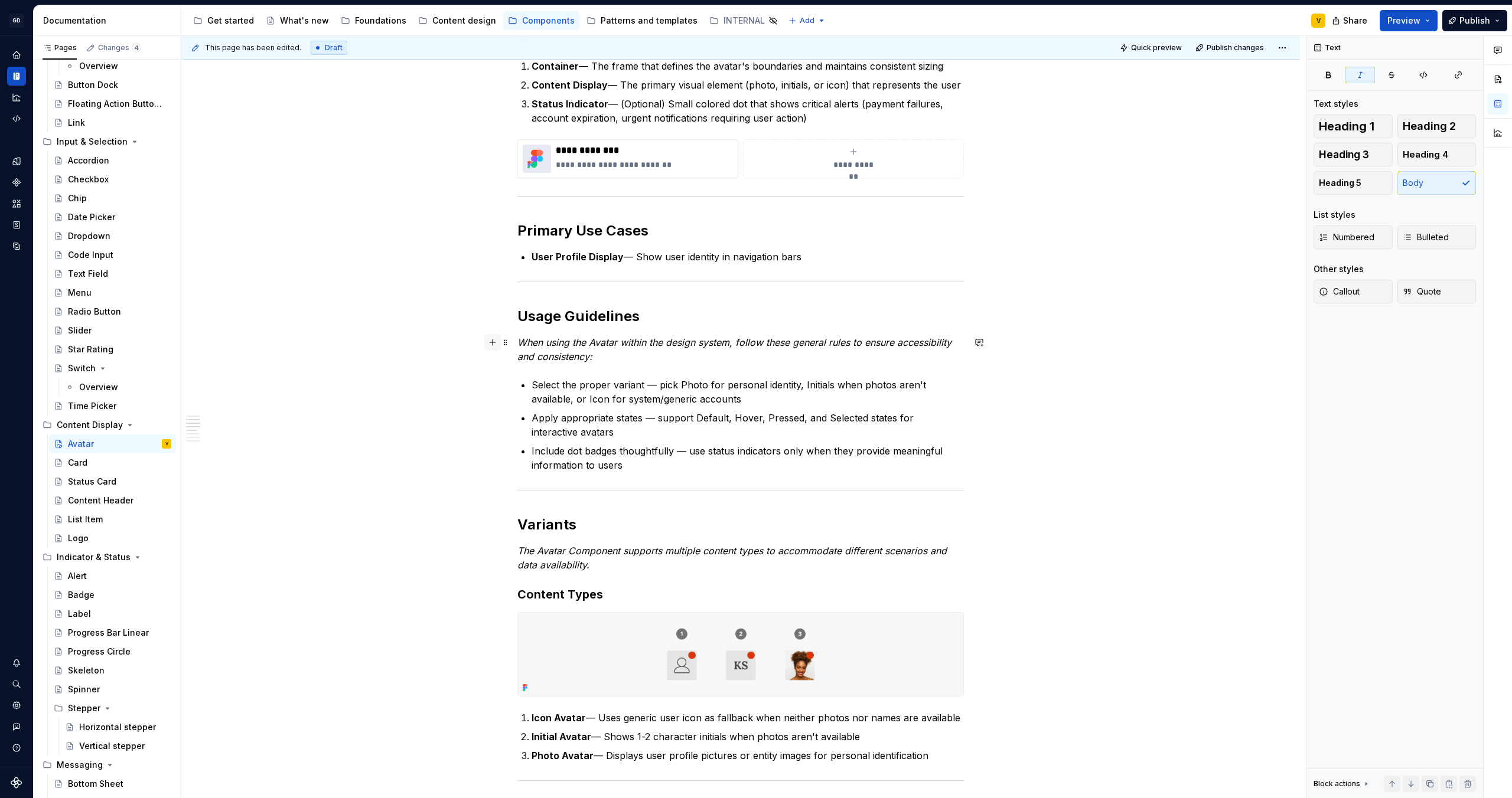
click at [487, 341] on button "button" at bounding box center [492, 342] width 16 height 16
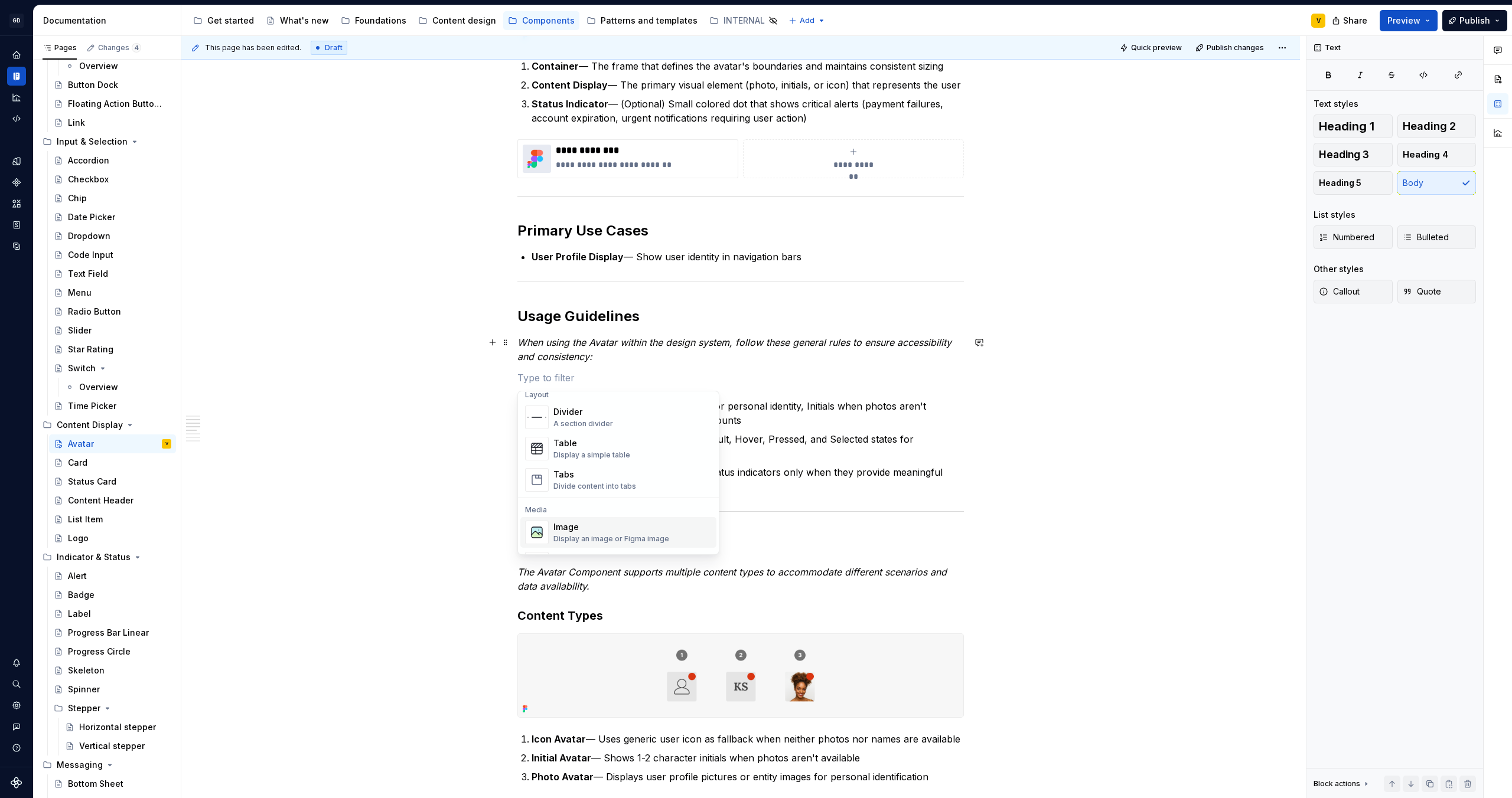
scroll to position [447, 0]
click at [613, 489] on div "Display an image or Figma image" at bounding box center [611, 487] width 115 height 10
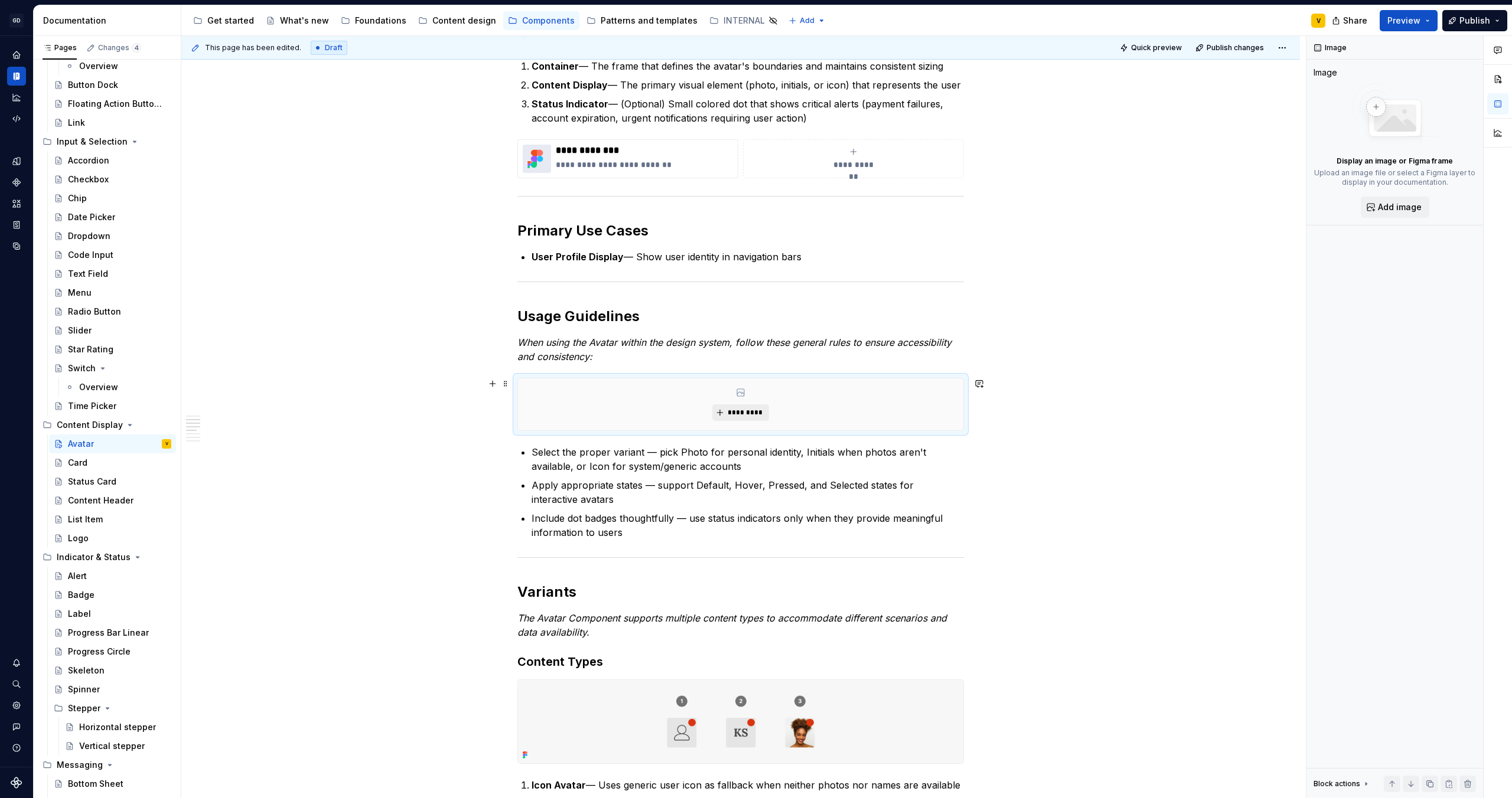
click at [731, 411] on span "*********" at bounding box center [745, 412] width 36 height 10
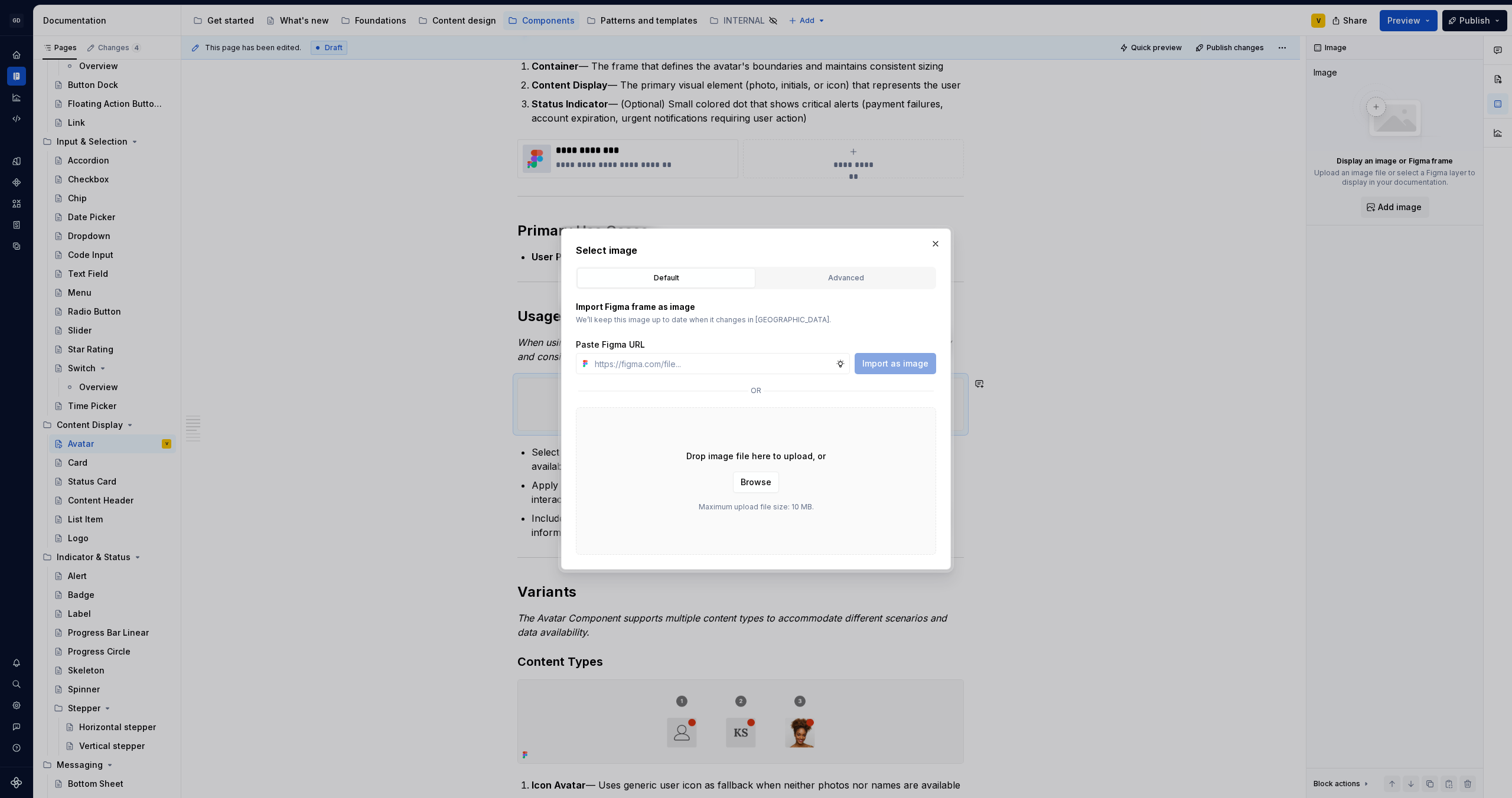
type textarea "*"
type input "[URL][DOMAIN_NAME]"
drag, startPoint x: 914, startPoint y: 370, endPoint x: 908, endPoint y: 369, distance: 6.1
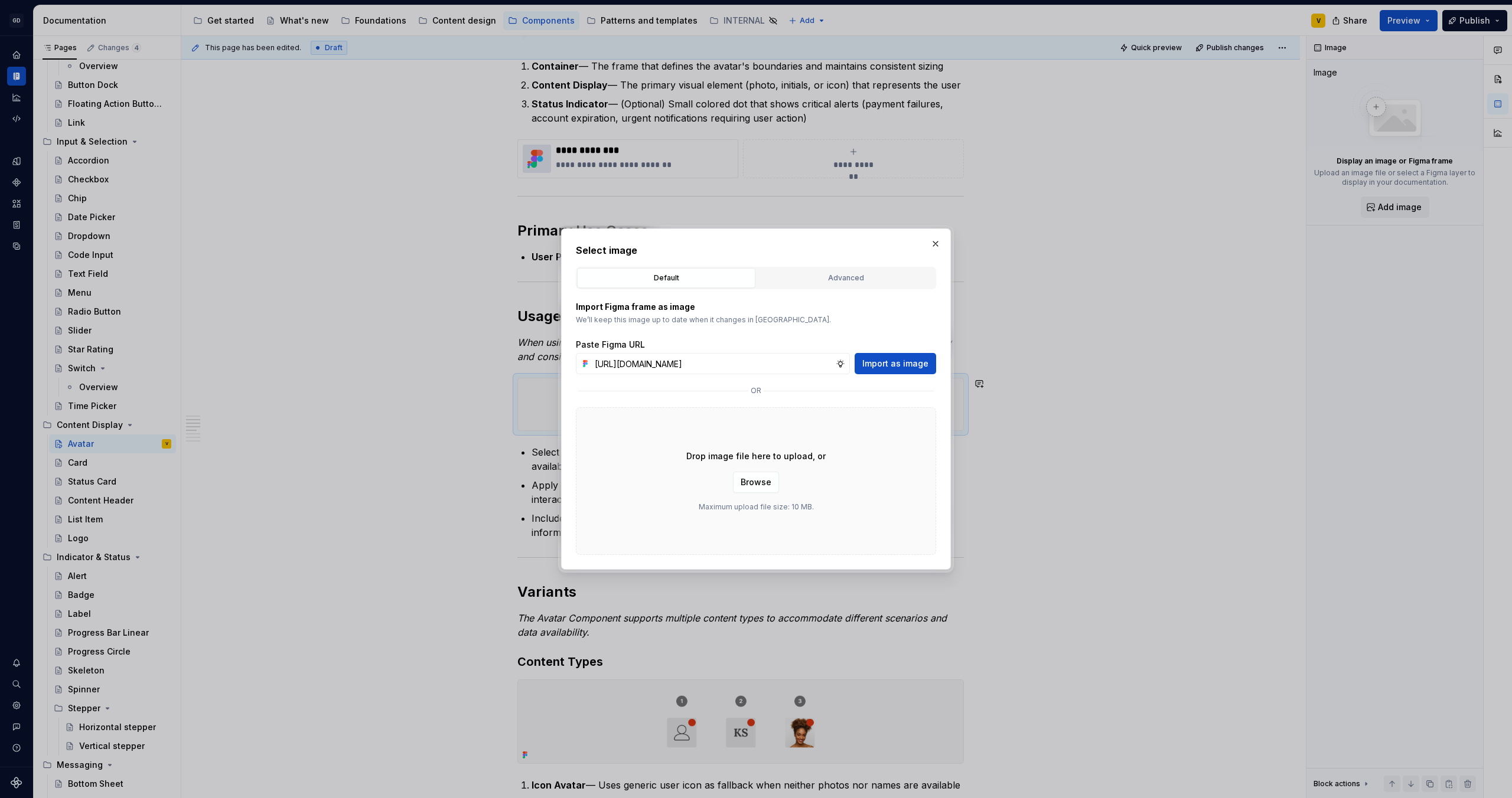
click at [914, 370] on button "Import as image" at bounding box center [895, 363] width 82 height 22
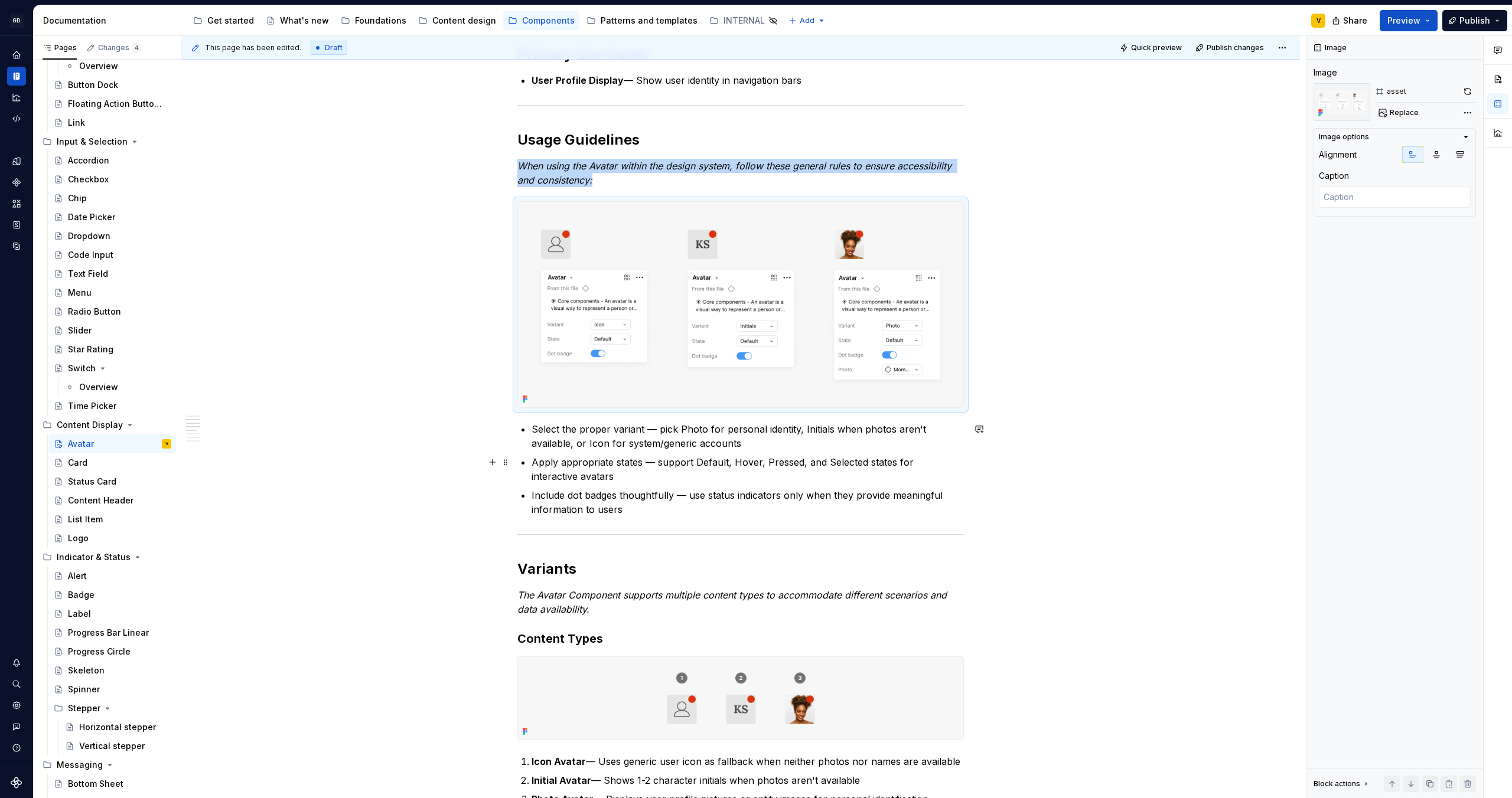
scroll to position [517, 0]
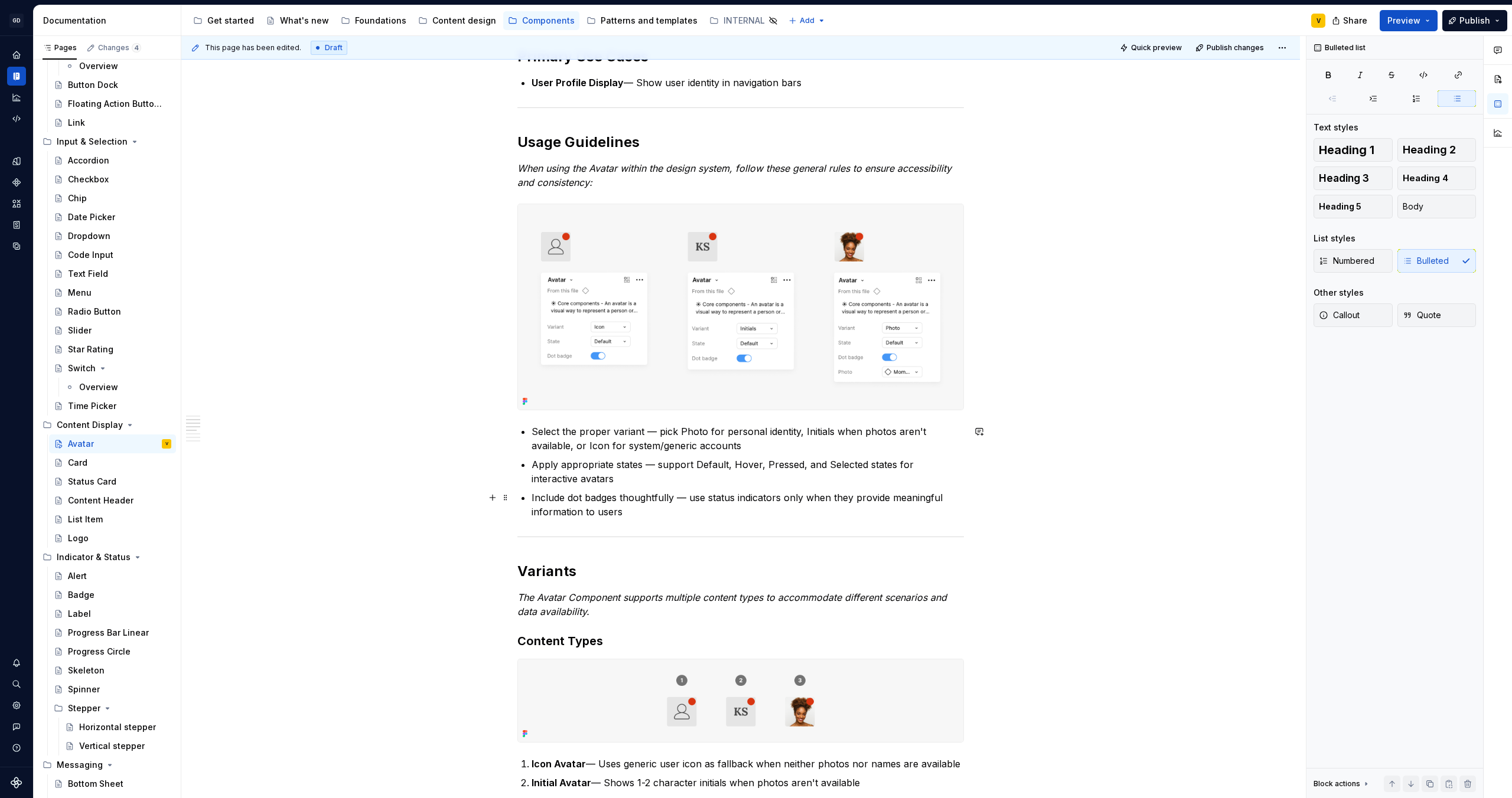
click at [668, 493] on p "Include dot badges thoughtfully — use status indicators only when they provide …" at bounding box center [748, 505] width 432 height 29
click at [757, 441] on p "Select the proper variant — pick Photo for personal identity, Initials when pho…" at bounding box center [748, 438] width 432 height 29
click at [684, 519] on p "Include dot badges thoughtfully — use status indicators only when they provide …" at bounding box center [748, 505] width 432 height 29
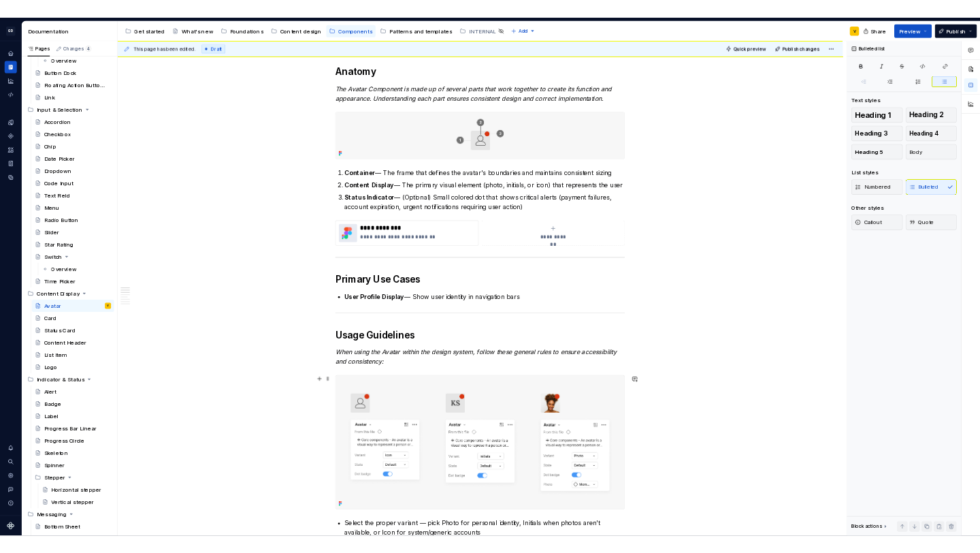
scroll to position [191, 0]
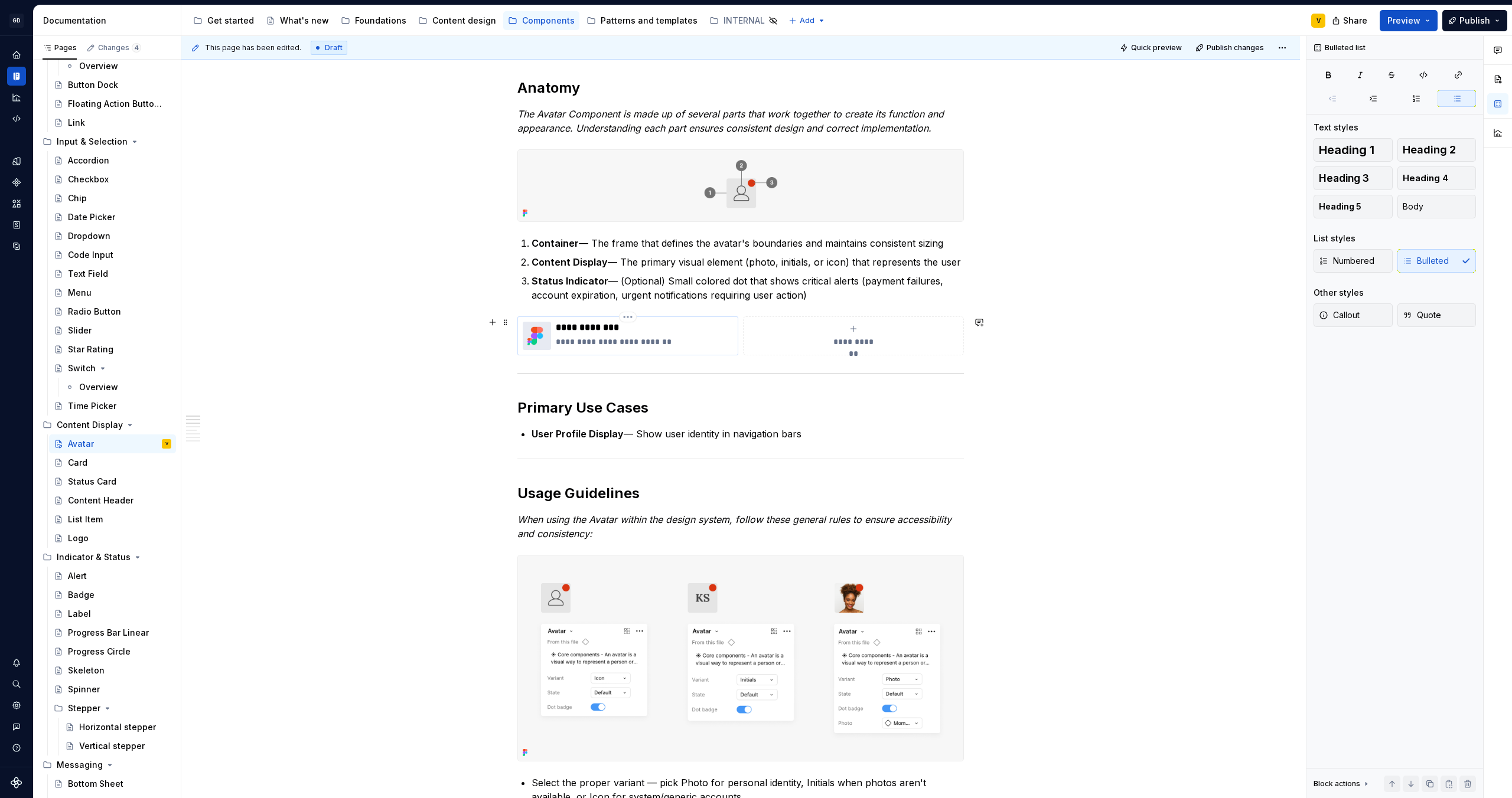
click at [623, 336] on p "**********" at bounding box center [645, 342] width 177 height 12
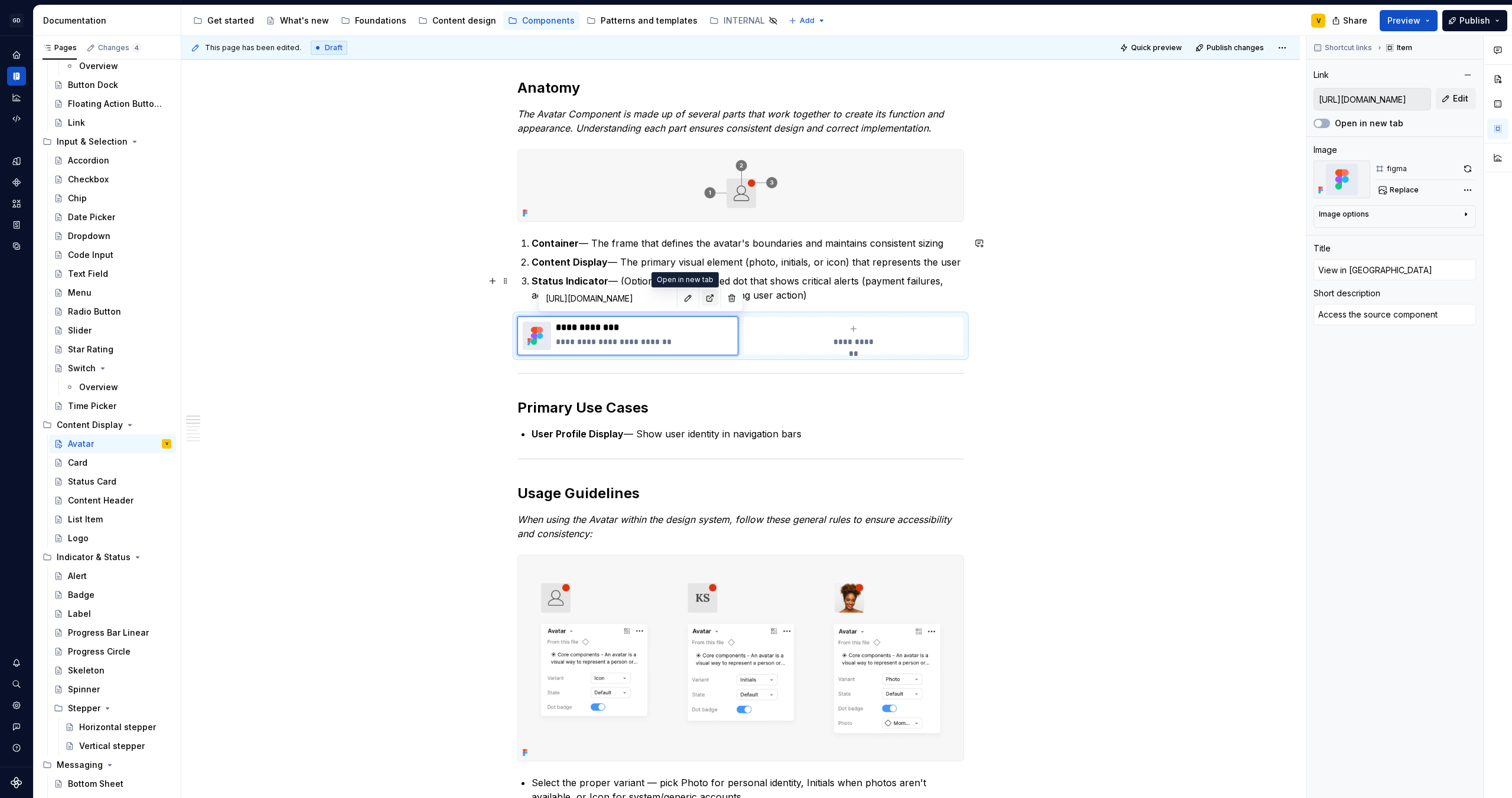
click at [702, 300] on button "button" at bounding box center [710, 298] width 16 height 16
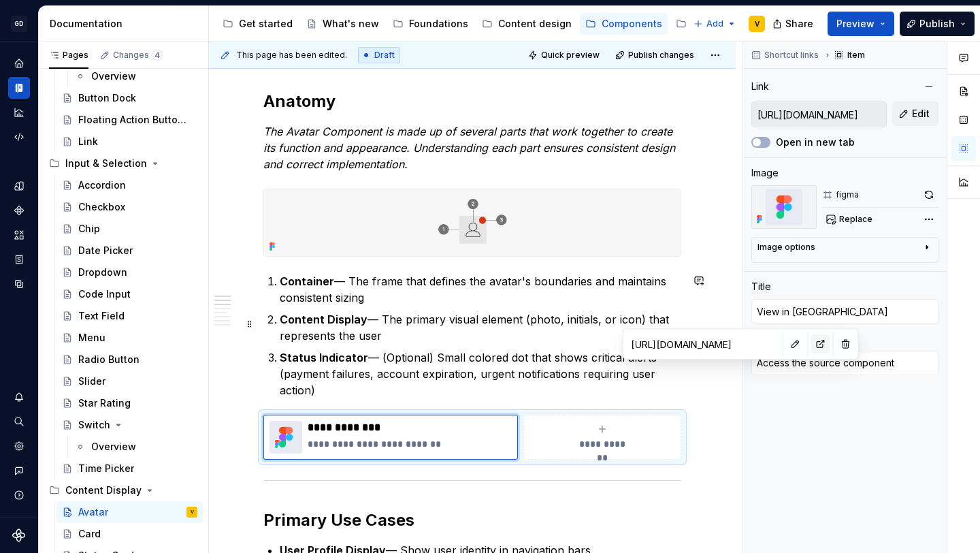
type textarea "*"
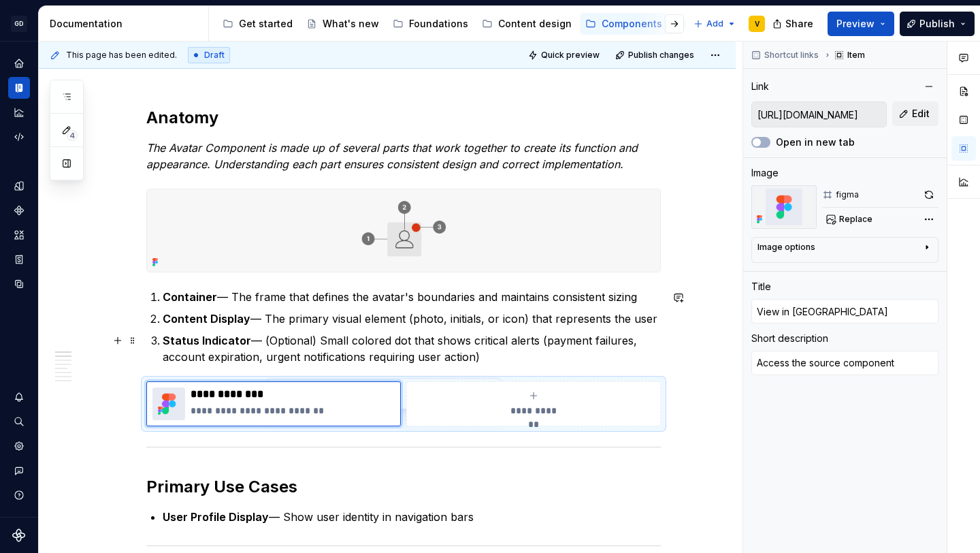
scroll to position [208, 0]
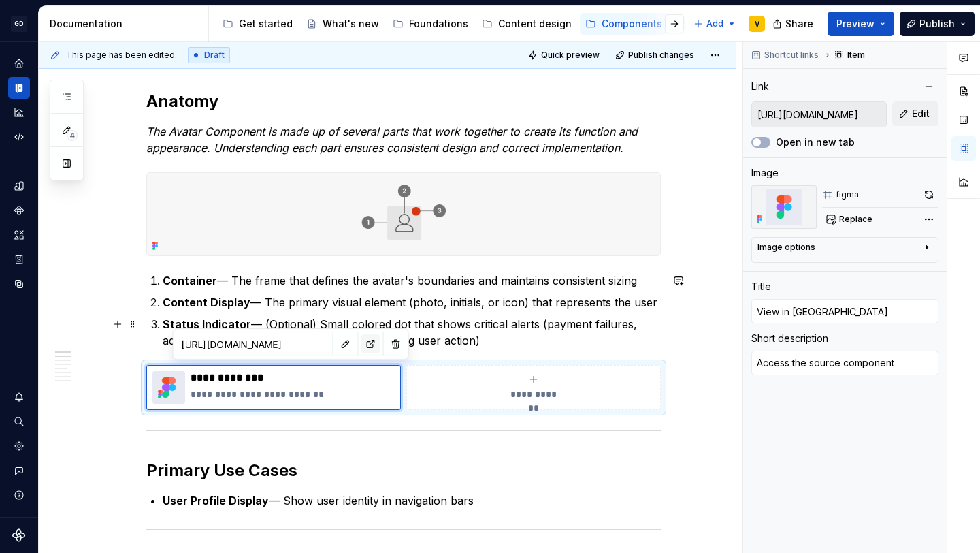
click at [361, 334] on button "button" at bounding box center [370, 343] width 19 height 19
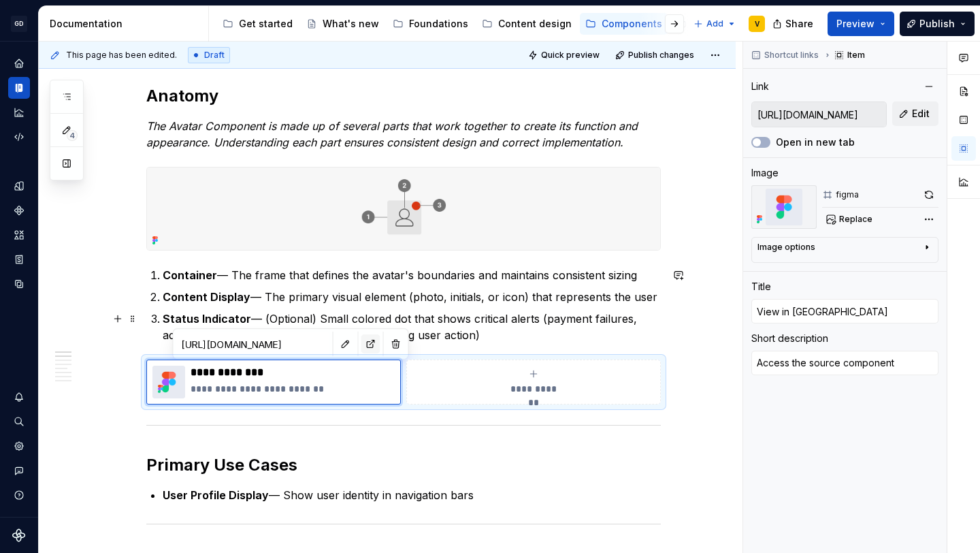
type textarea "*"
